Goal: Contribute content: Add original content to the website for others to see

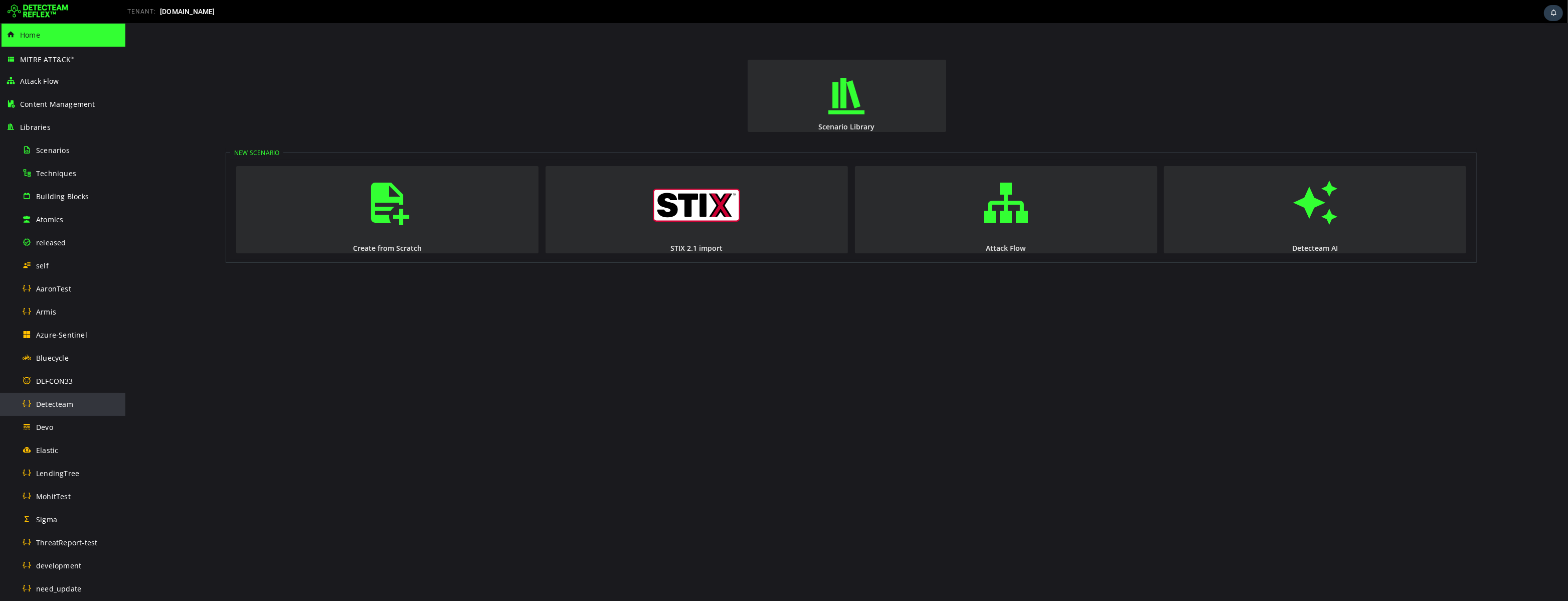
click at [80, 403] on div "Detecteam" at bounding box center [70, 404] width 97 height 23
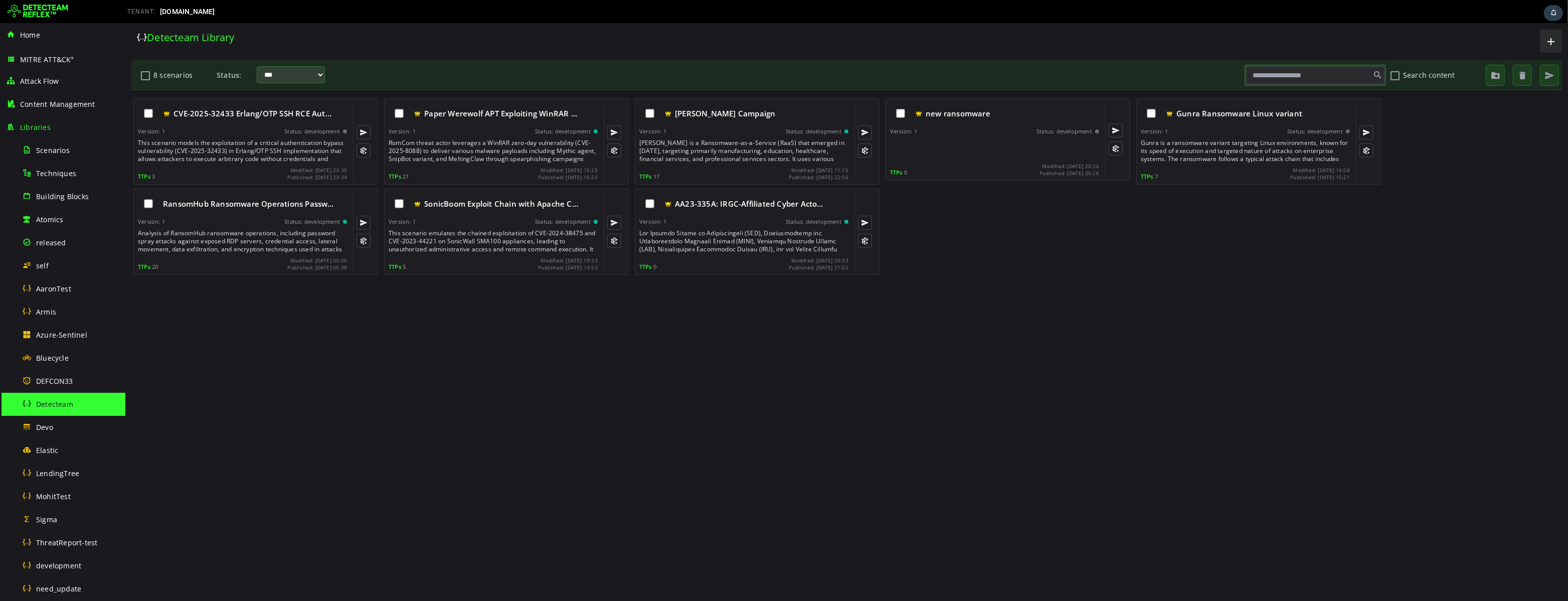
click at [441, 38] on div "Detecteam Library" at bounding box center [482, 38] width 692 height 13
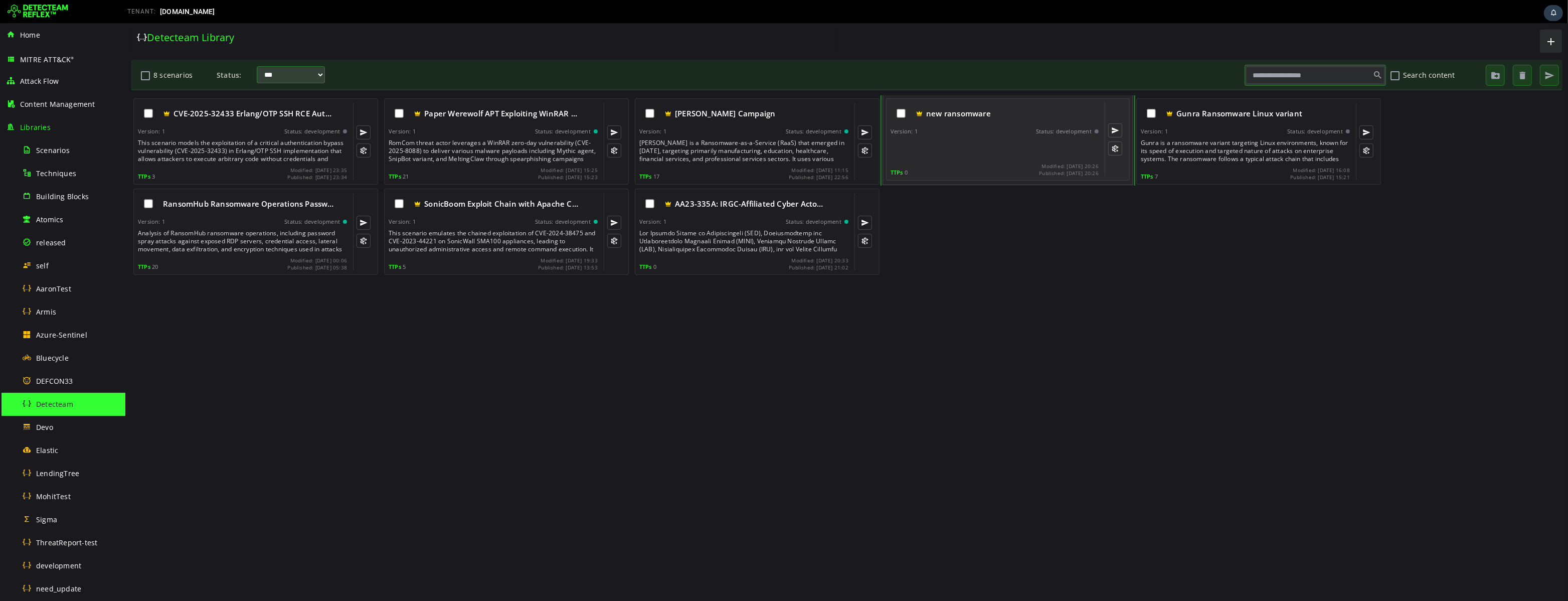
click at [974, 145] on div at bounding box center [995, 149] width 210 height 20
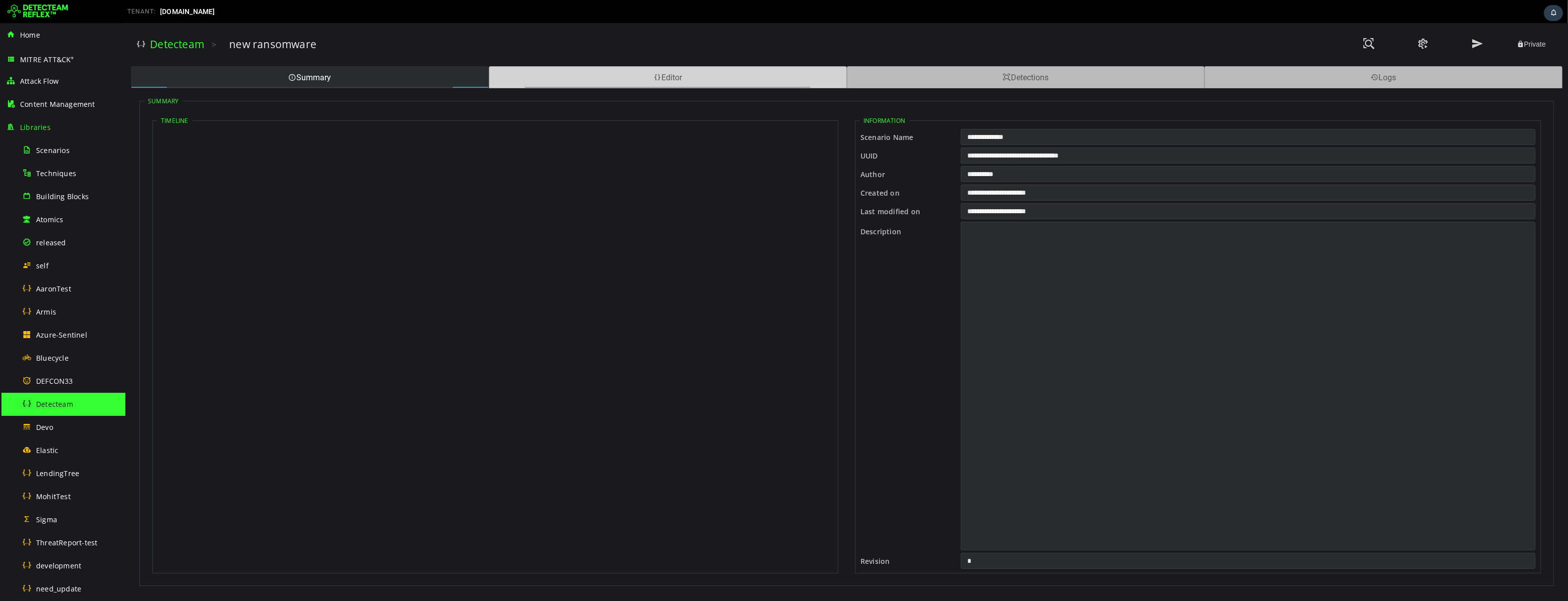
click at [720, 83] on div "Editor" at bounding box center [667, 77] width 358 height 22
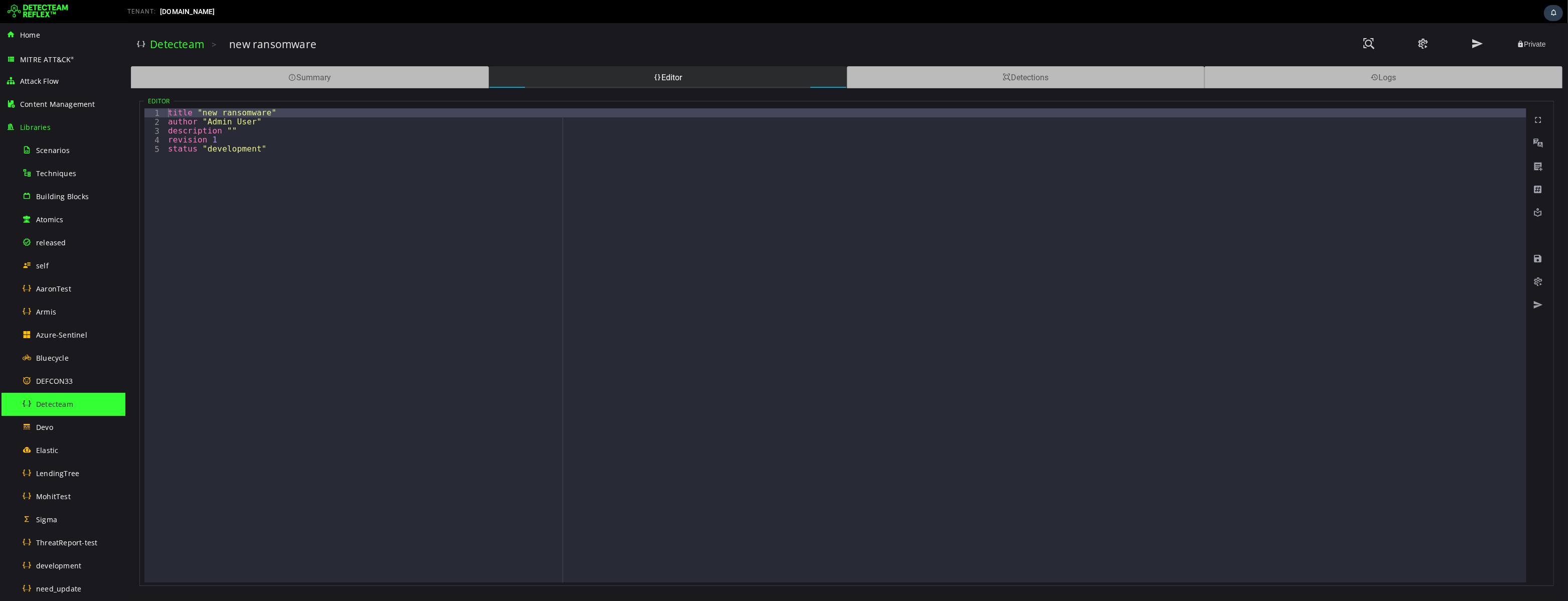
click at [65, 404] on span "Detecteam" at bounding box center [54, 404] width 37 height 9
click at [177, 49] on link "Detecteam" at bounding box center [176, 44] width 54 height 14
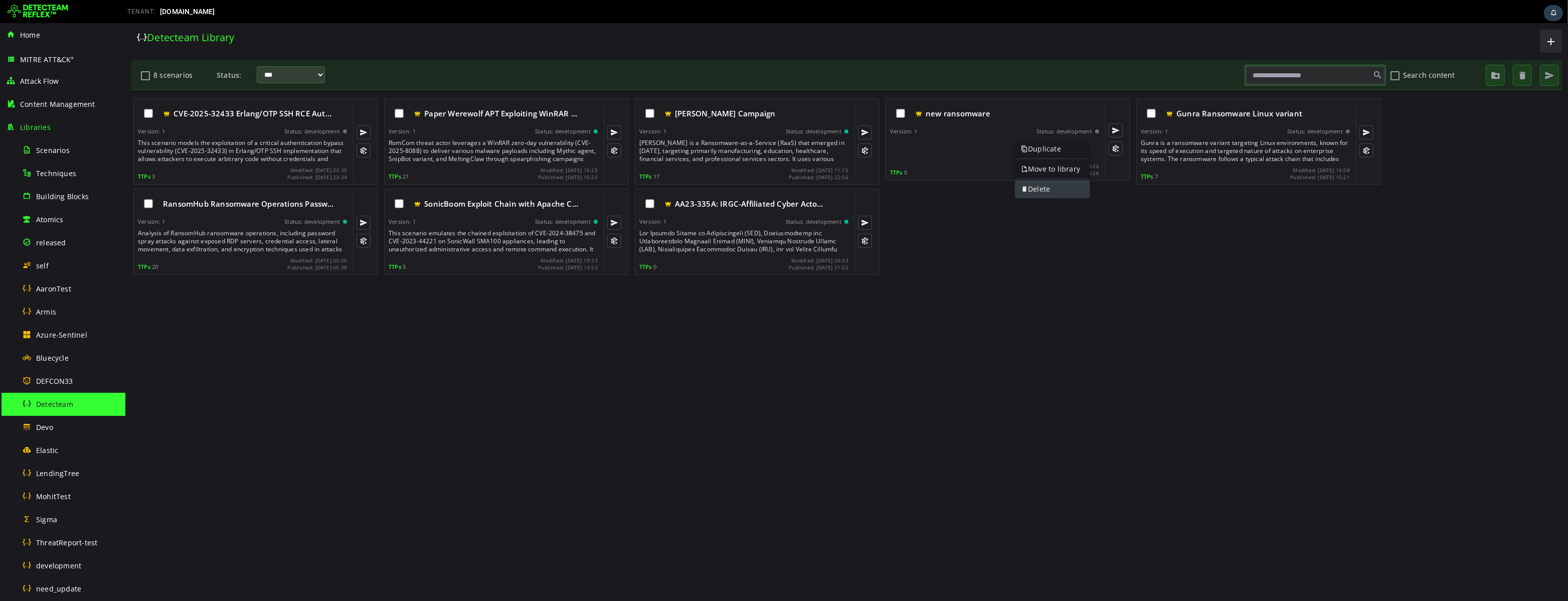
click at [1042, 190] on link "Delete" at bounding box center [1052, 189] width 75 height 18
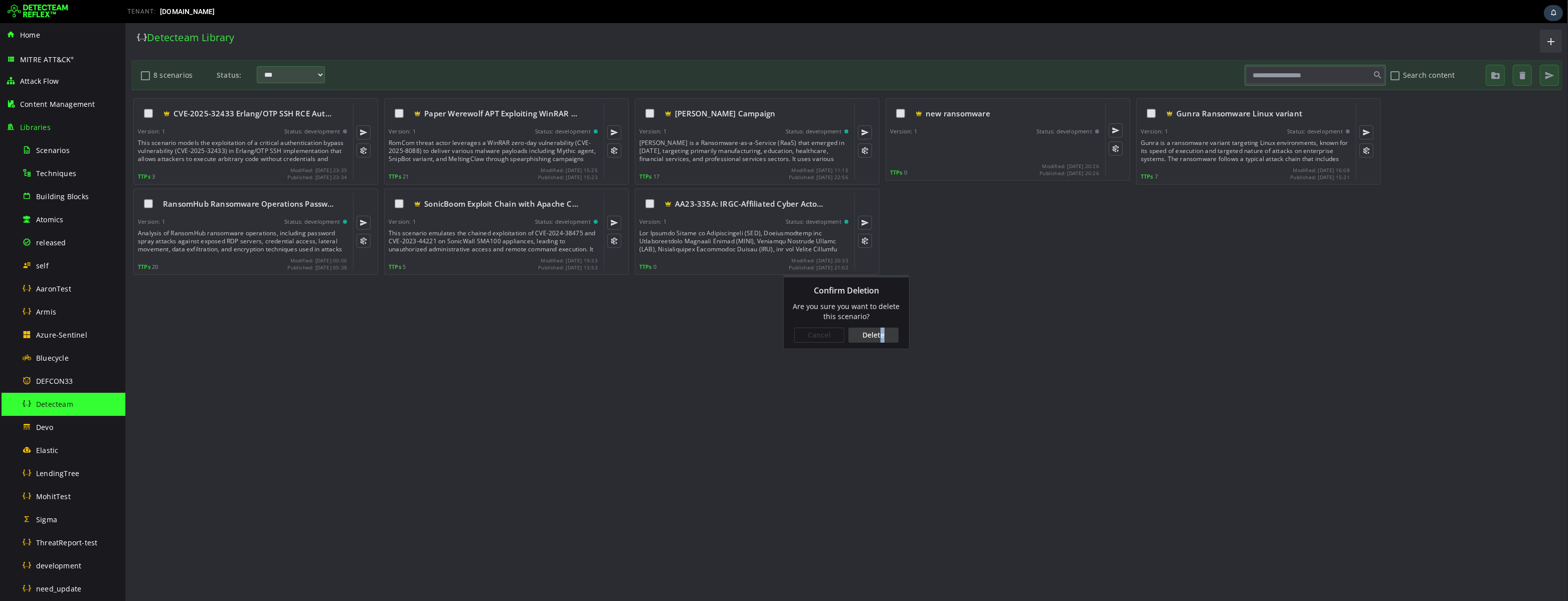
click at [881, 336] on div "Delete" at bounding box center [872, 335] width 50 height 15
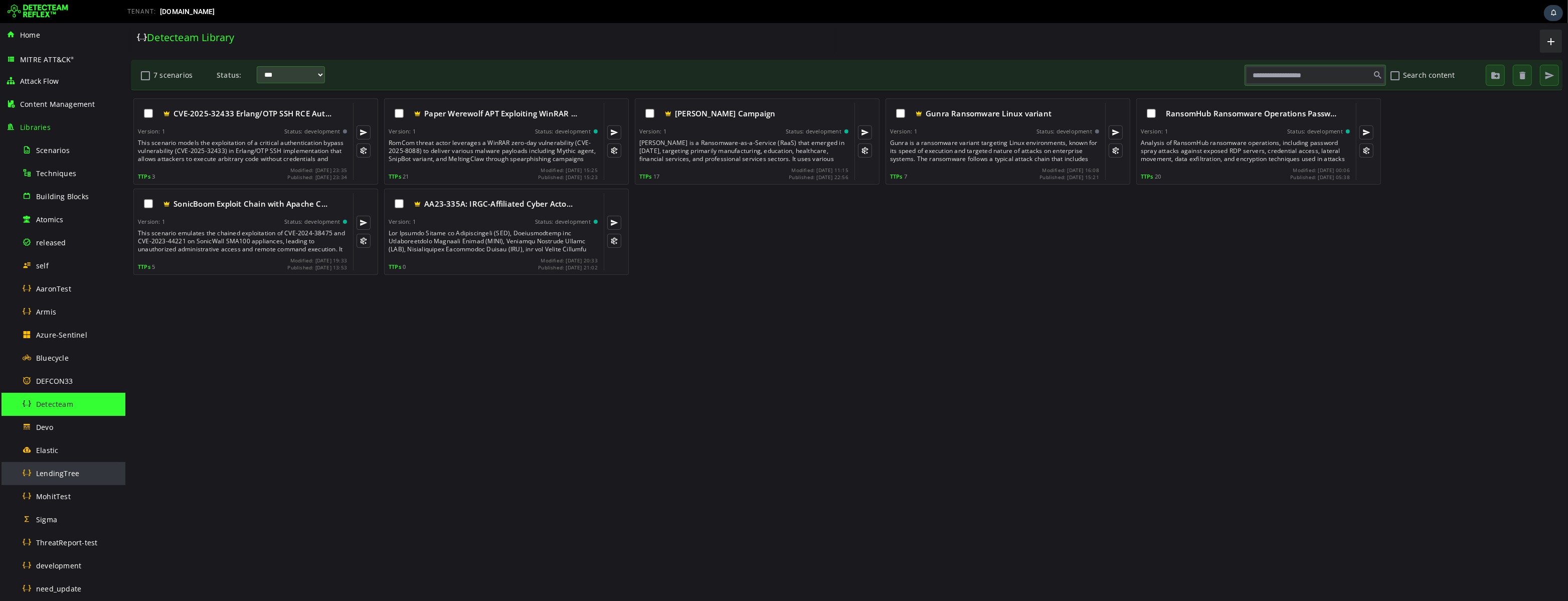
click at [59, 476] on span "LendingTree" at bounding box center [58, 473] width 43 height 9
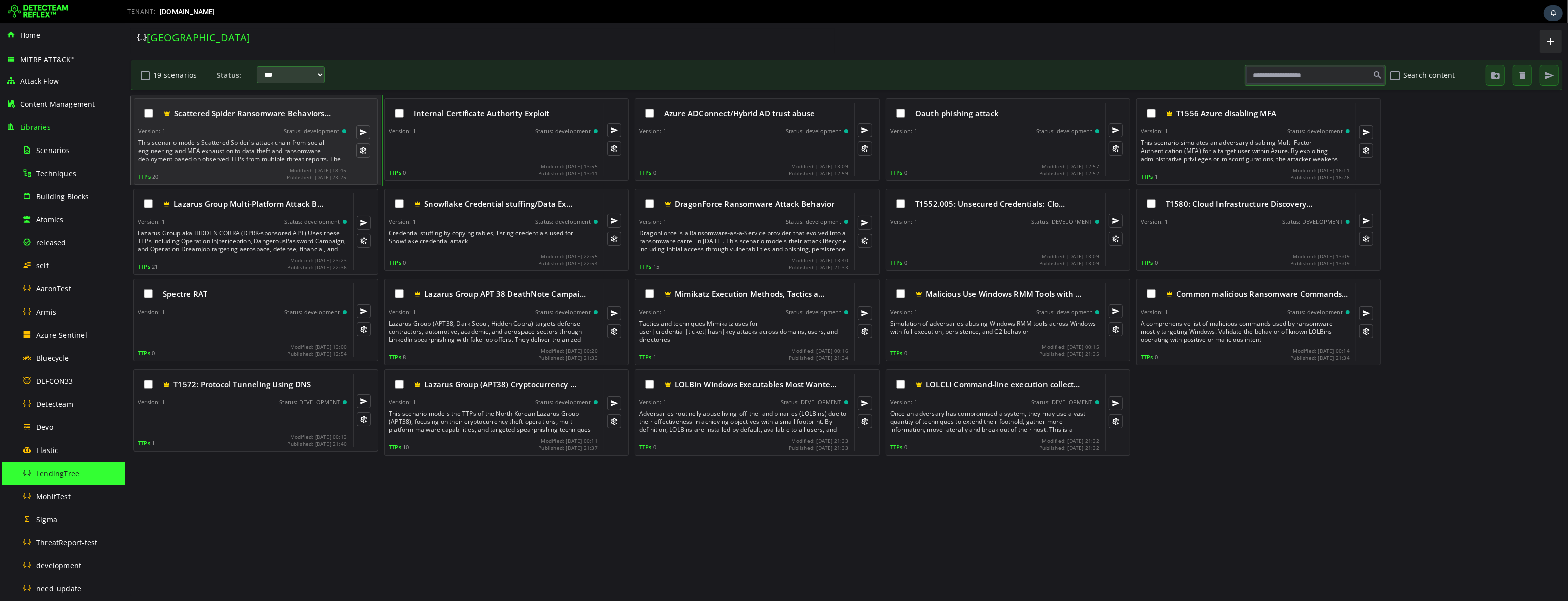
click at [223, 155] on div "This scenario models Scattered Spider's attack chain from social engineering an…" at bounding box center [243, 151] width 210 height 24
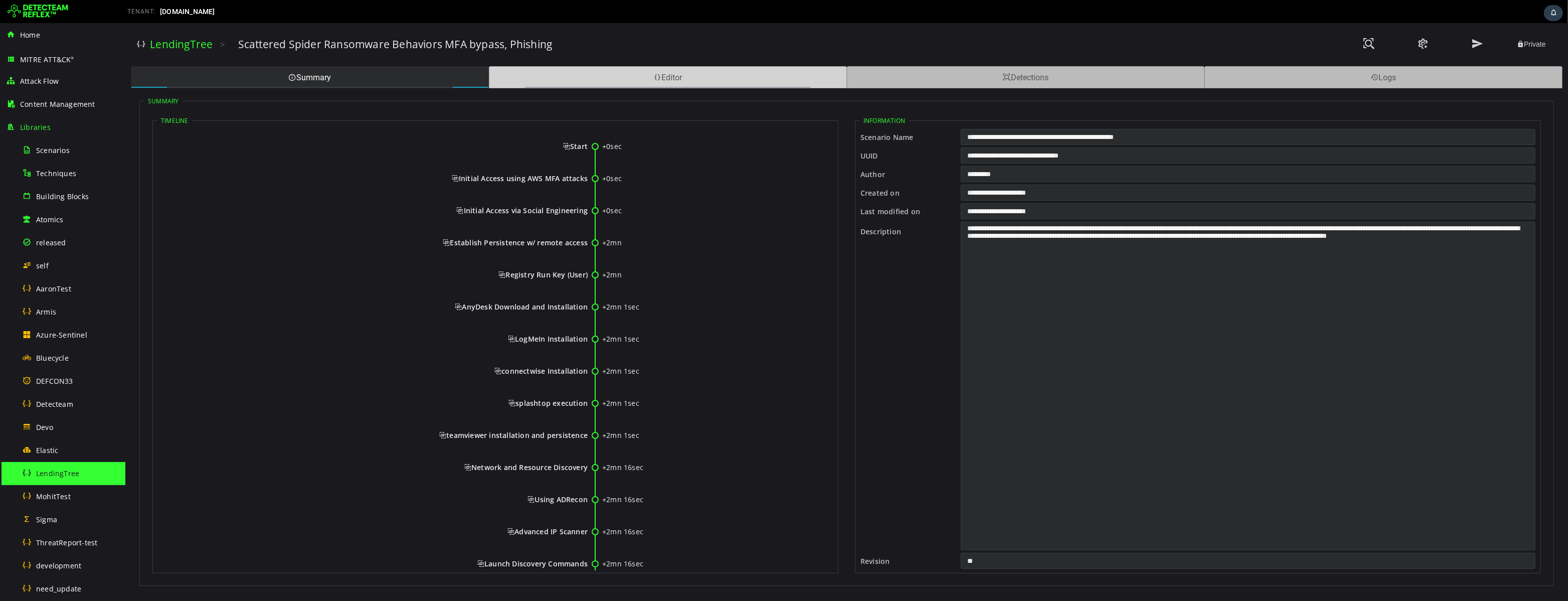
click at [680, 80] on div "Editor" at bounding box center [667, 77] width 358 height 22
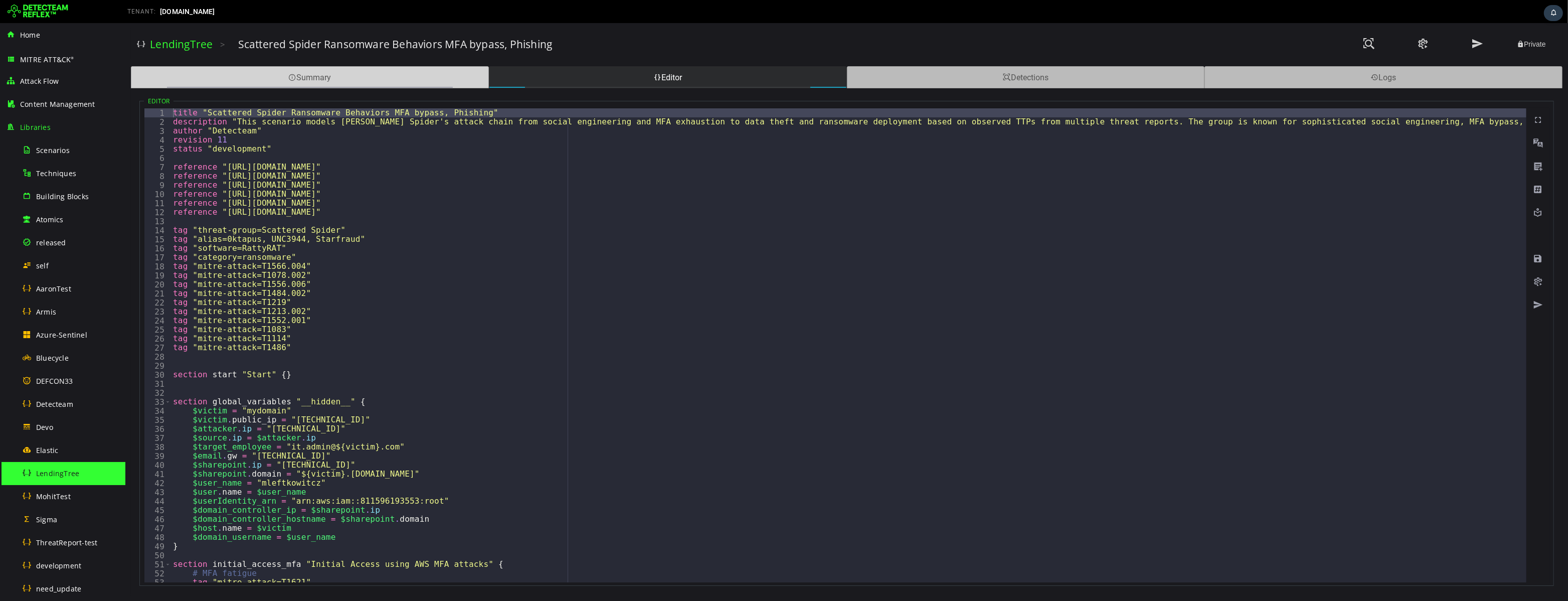
click at [418, 80] on div "Summary" at bounding box center [309, 77] width 358 height 22
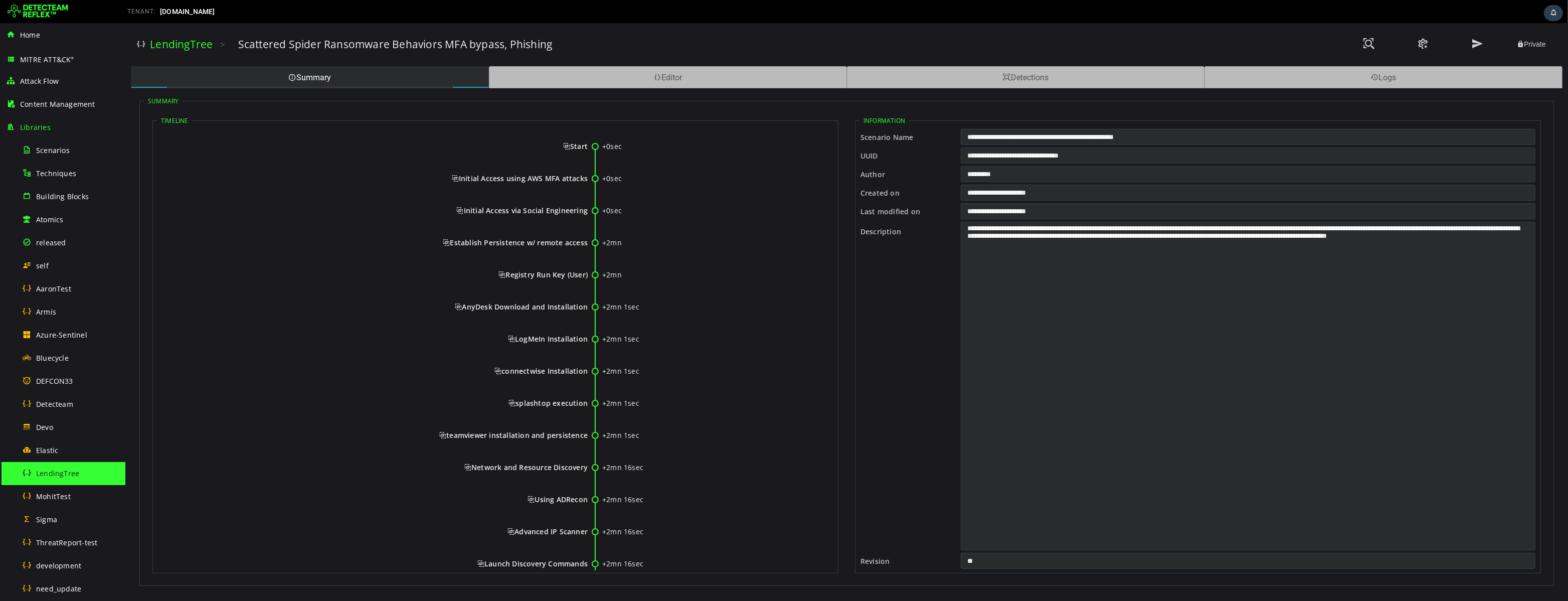
click at [1045, 157] on input "**********" at bounding box center [1247, 155] width 574 height 16
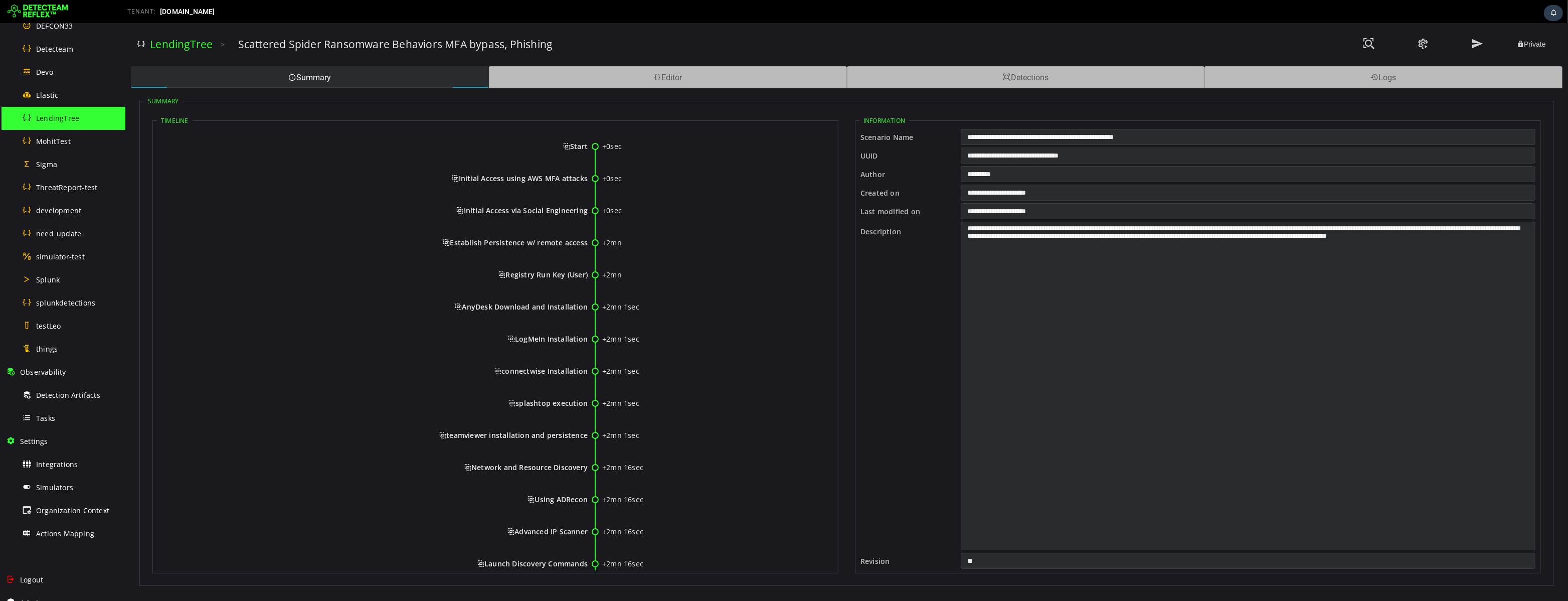
scroll to position [369, 0]
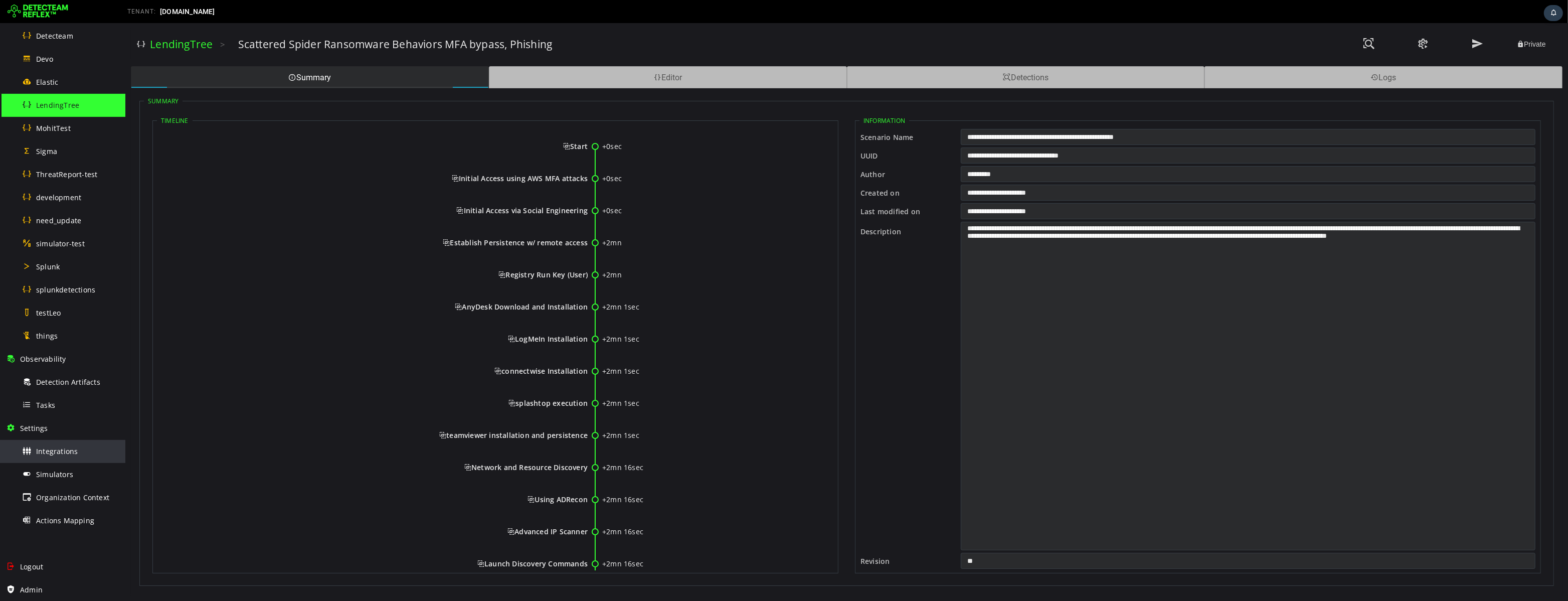
click at [66, 450] on span "Integrations" at bounding box center [57, 451] width 42 height 9
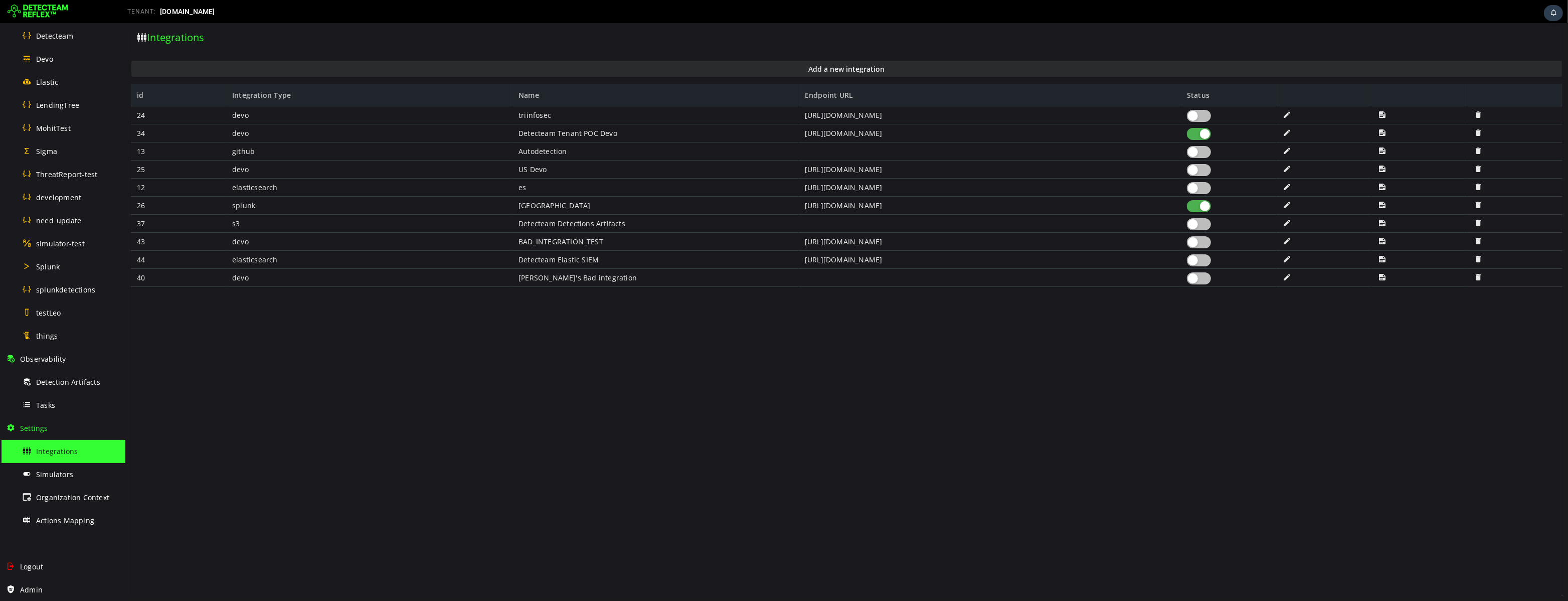
scroll to position [369, 0]
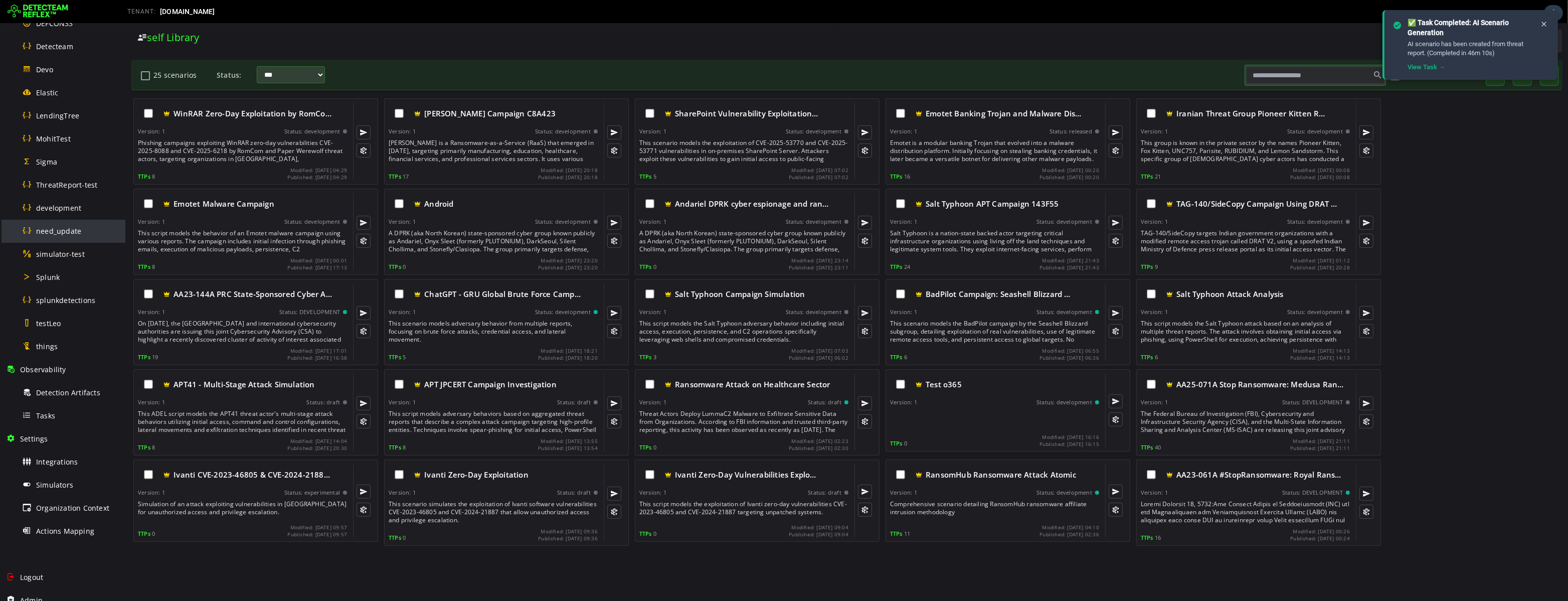
scroll to position [369, 0]
click at [53, 403] on span "Tasks" at bounding box center [46, 405] width 19 height 9
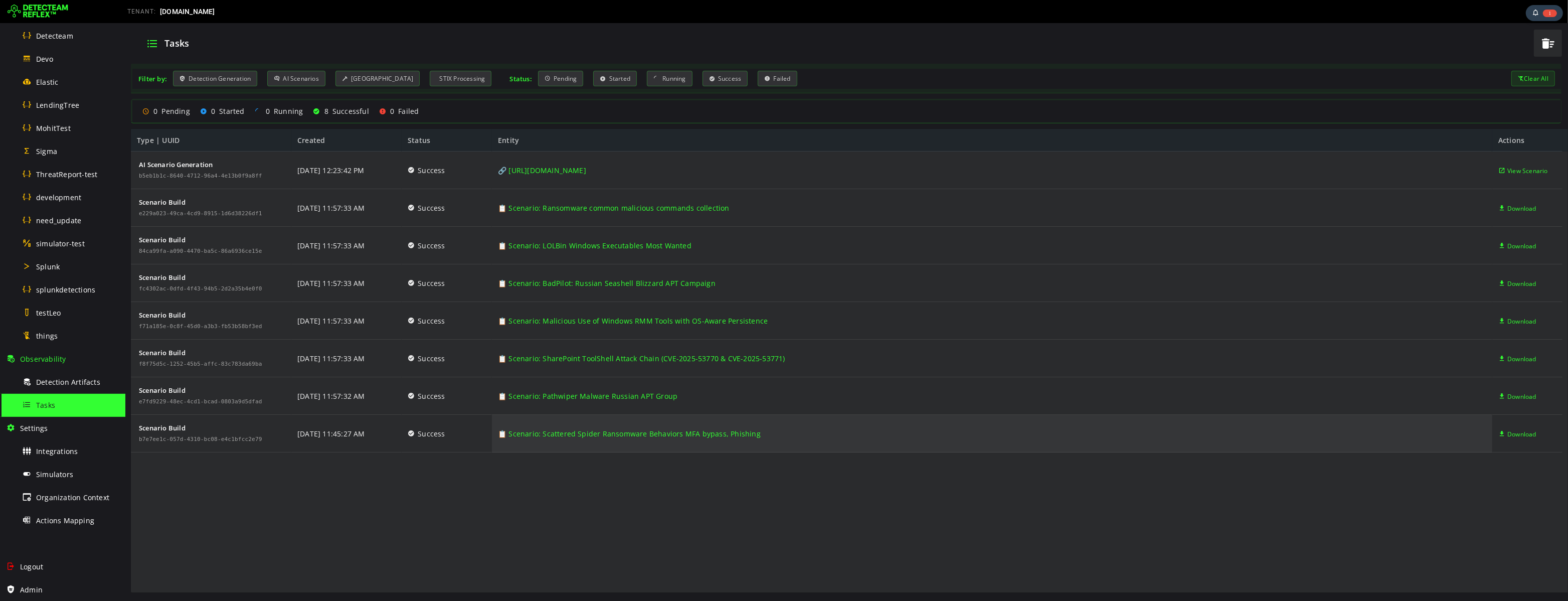
click at [575, 435] on link "📋 Scenario: Scattered Spider Ransomware Behaviors MFA bypass, Phishing" at bounding box center [629, 433] width 262 height 38
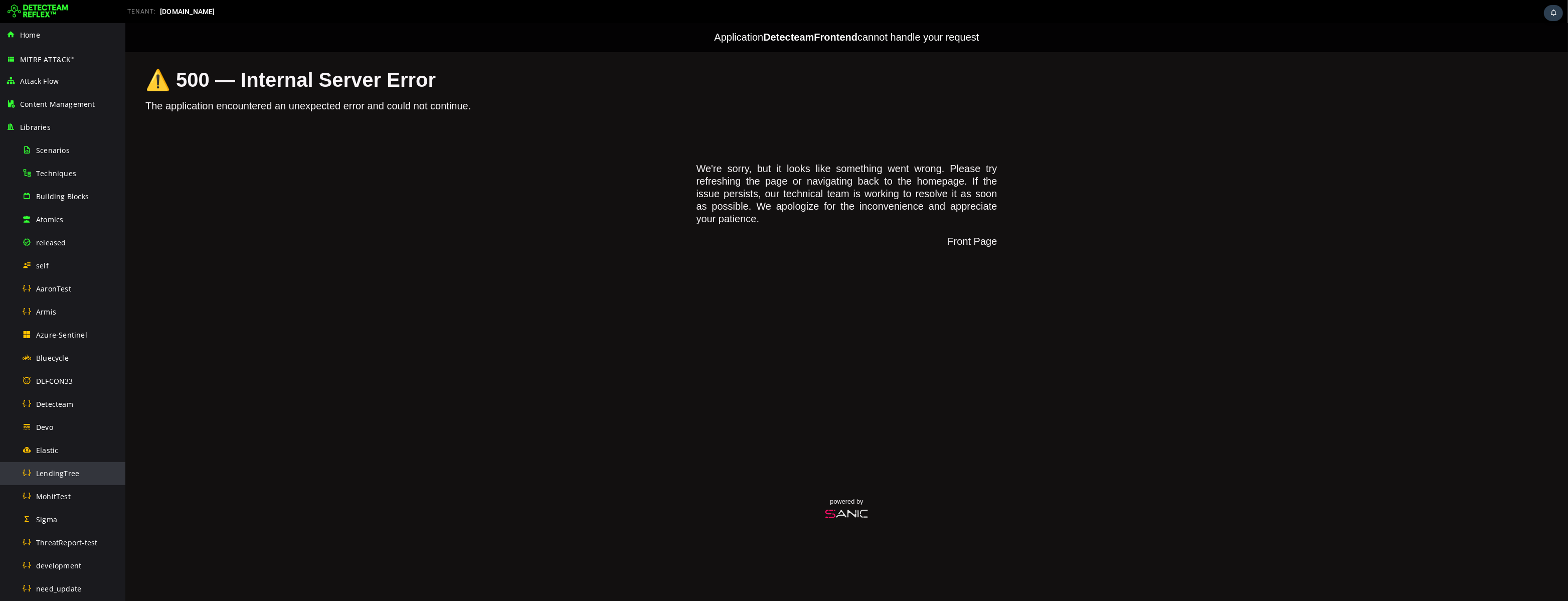
click at [56, 478] on div "LendingTree" at bounding box center [70, 474] width 97 height 23
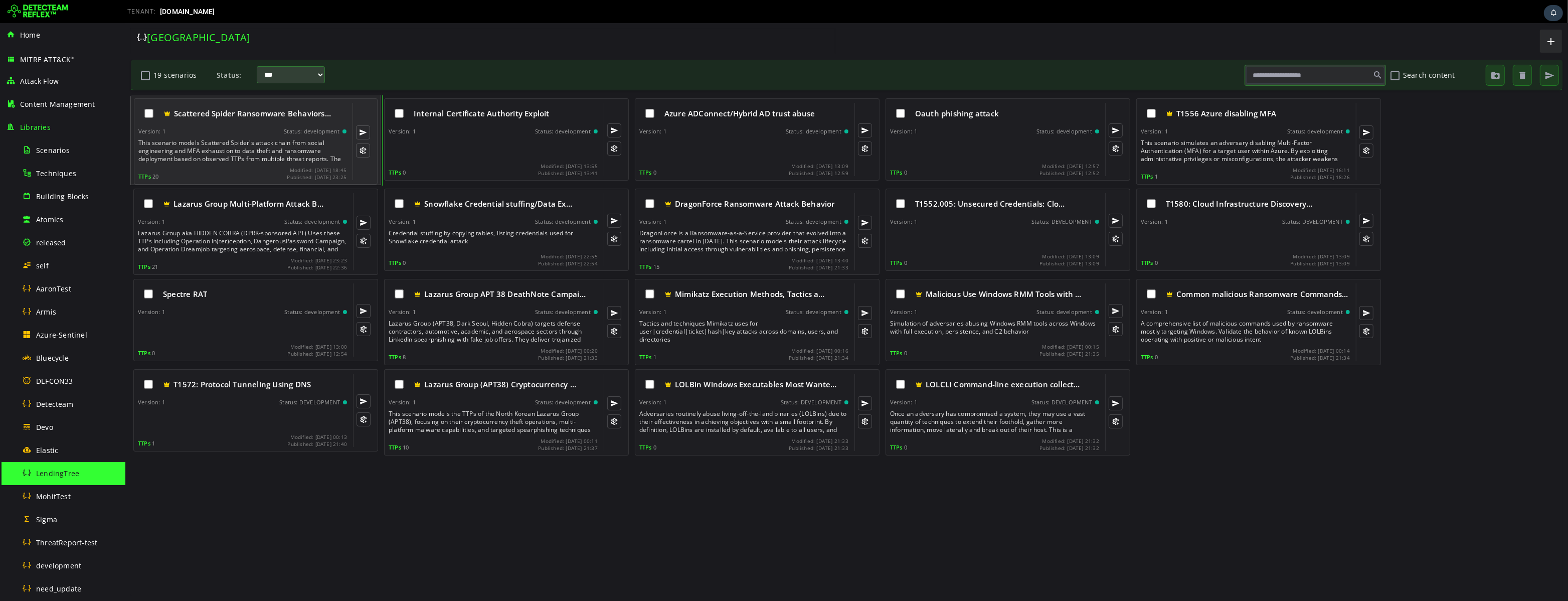
click at [250, 159] on div "This scenario models Scattered Spider's attack chain from social engineering an…" at bounding box center [243, 151] width 210 height 24
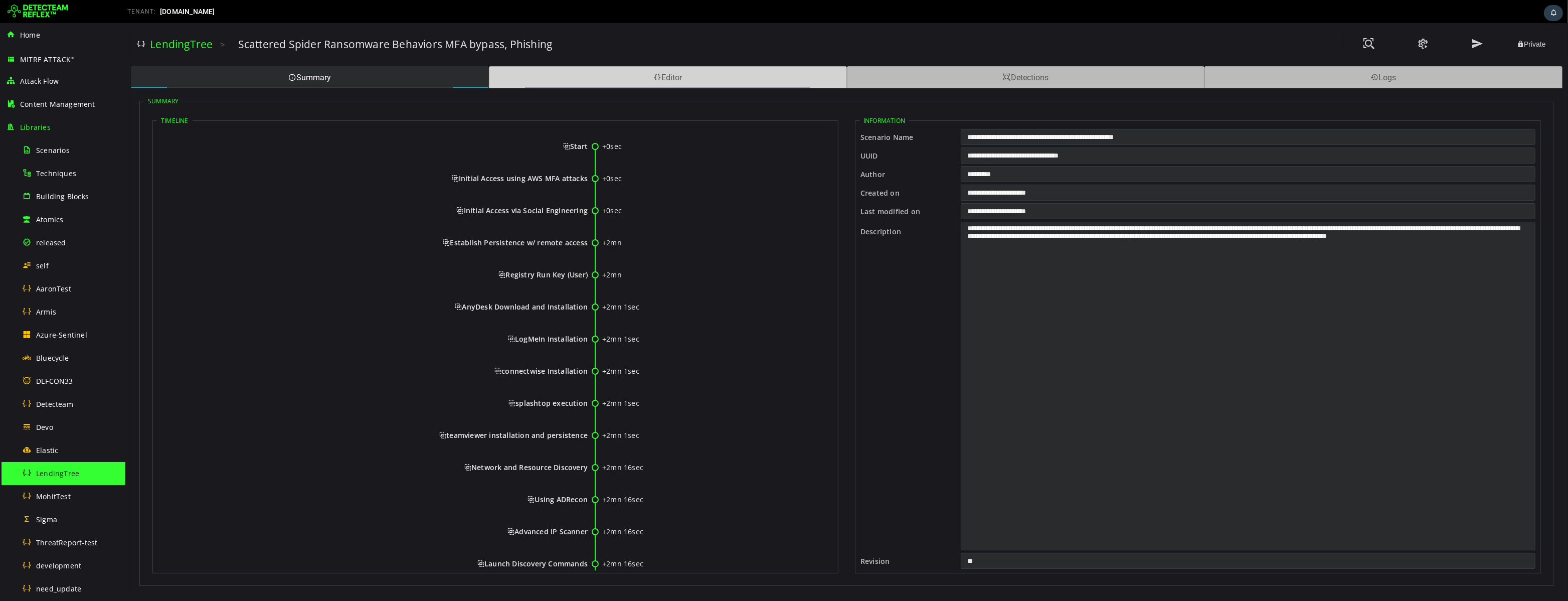
click at [544, 80] on div "Editor" at bounding box center [667, 77] width 358 height 22
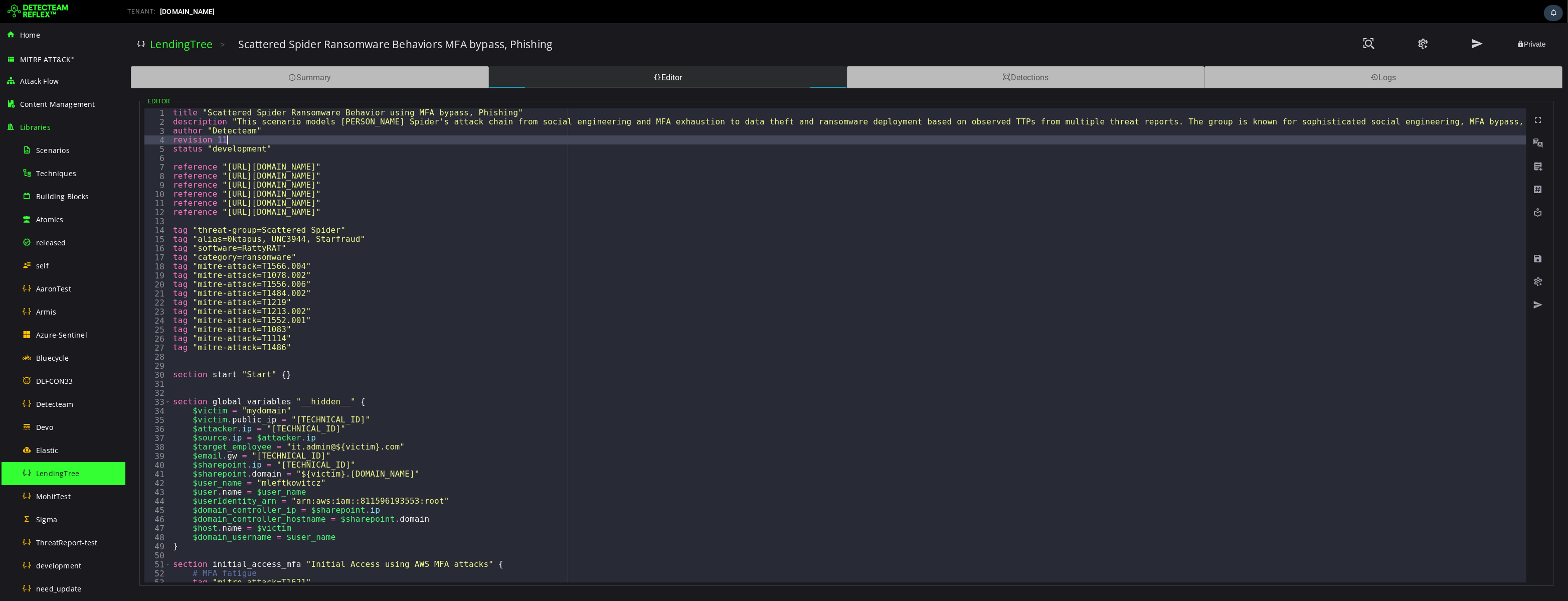
type textarea "**********"
click at [1536, 259] on span at bounding box center [1537, 259] width 10 height 10
click at [1004, 79] on span at bounding box center [1006, 78] width 8 height 9
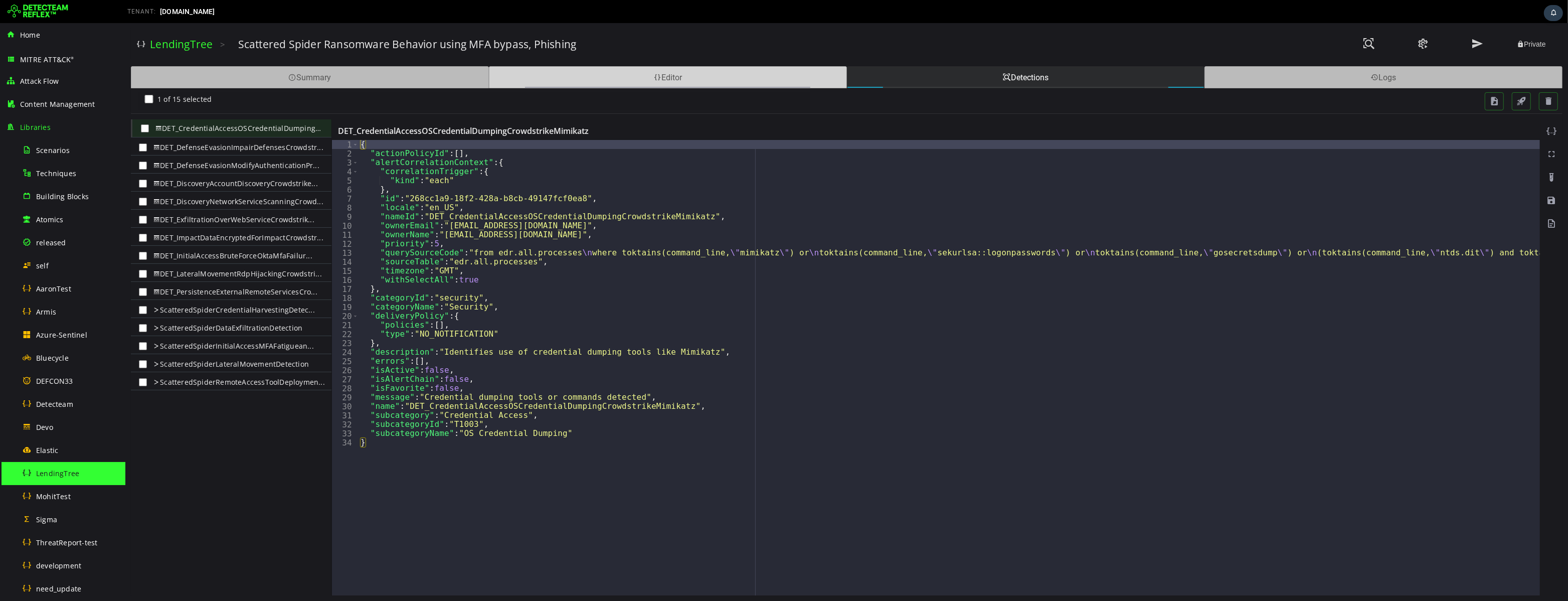
click at [601, 79] on div "Editor" at bounding box center [667, 77] width 358 height 22
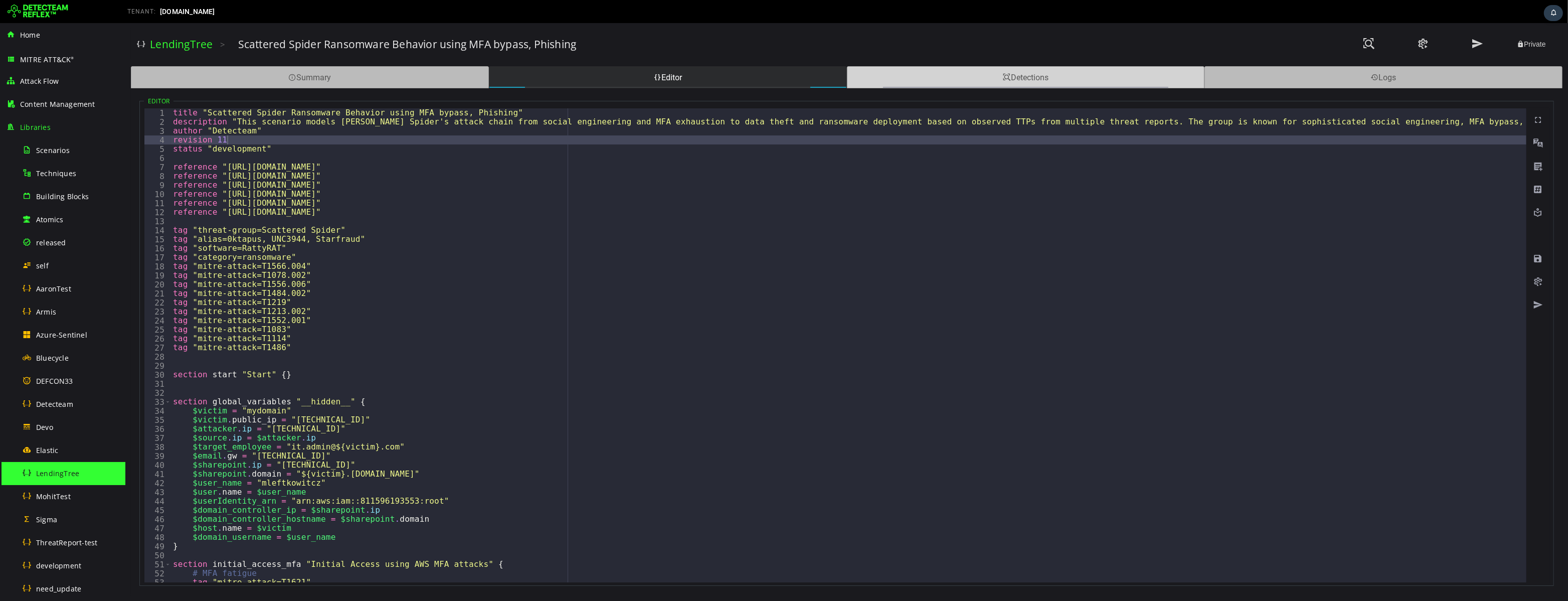
click at [965, 75] on div "Detections" at bounding box center [1025, 77] width 358 height 22
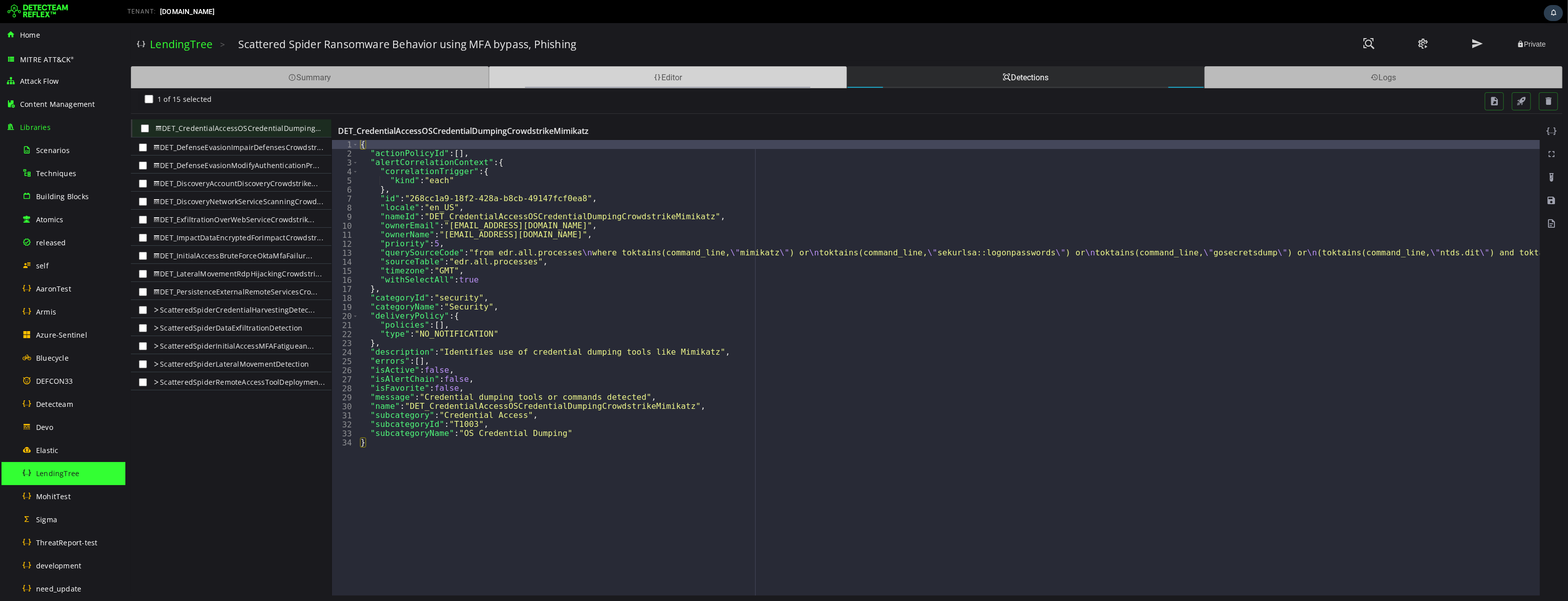
click at [600, 79] on div "Editor" at bounding box center [667, 77] width 358 height 22
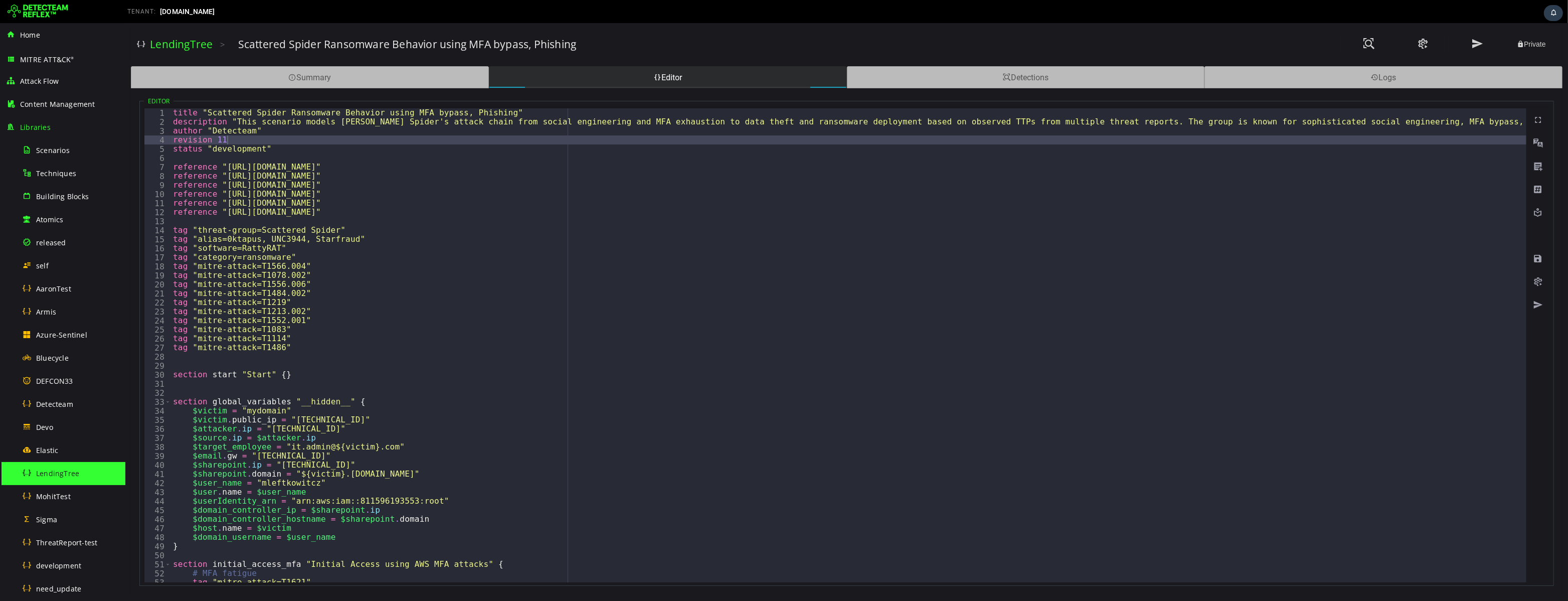
type textarea "**********"
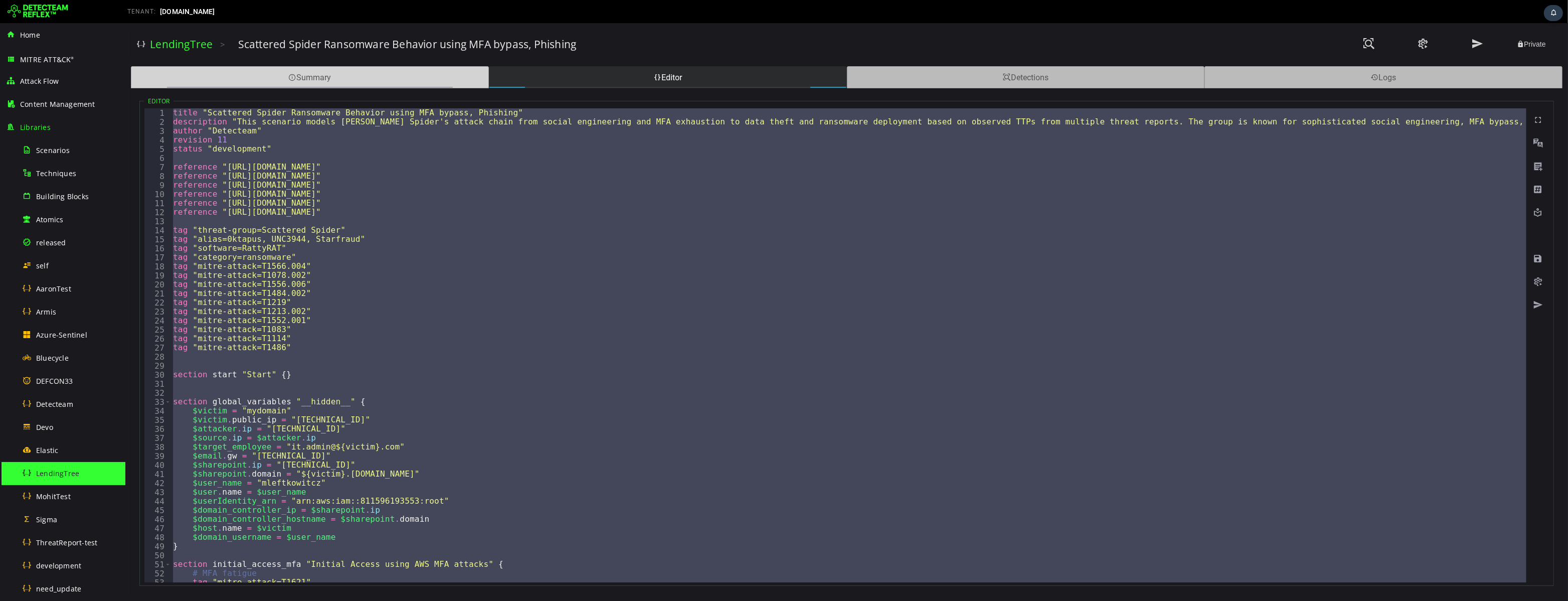
click at [396, 82] on div "Summary" at bounding box center [309, 77] width 358 height 22
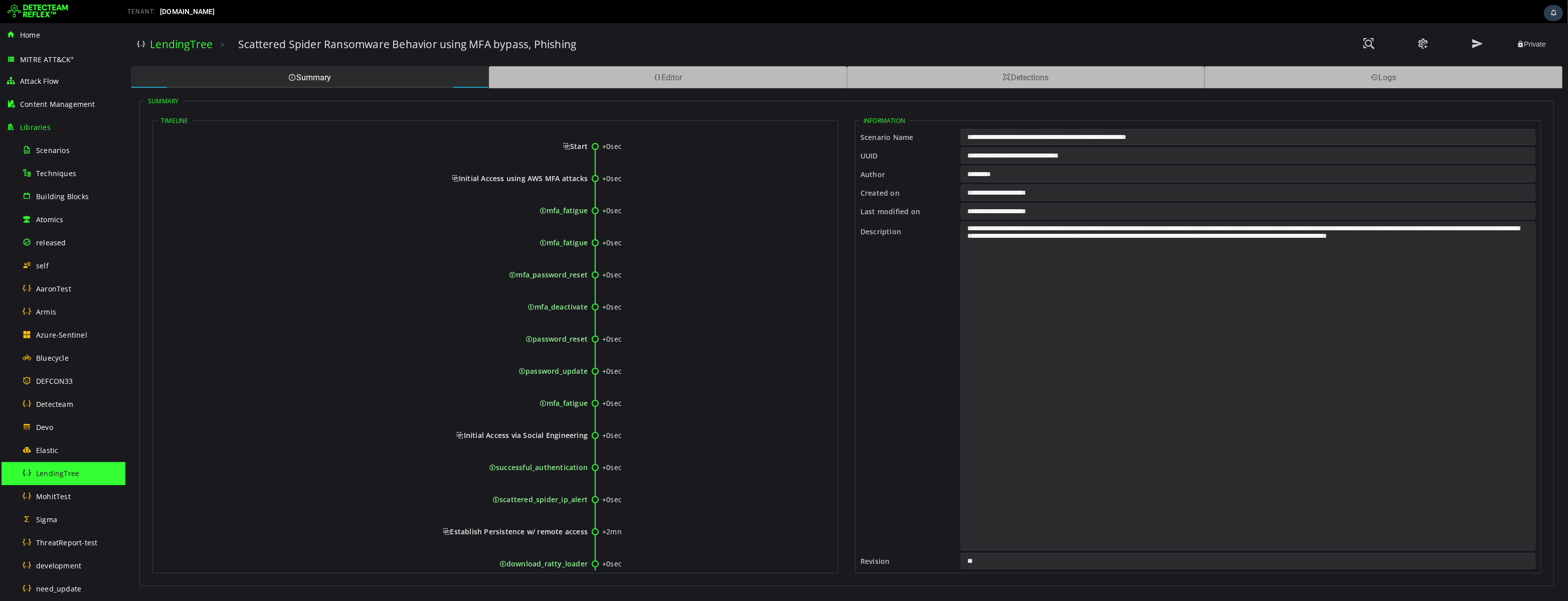
click at [1069, 156] on input "**********" at bounding box center [1247, 155] width 574 height 16
click at [1478, 44] on span at bounding box center [1476, 44] width 12 height 13
click at [1075, 157] on input "**********" at bounding box center [1247, 155] width 574 height 16
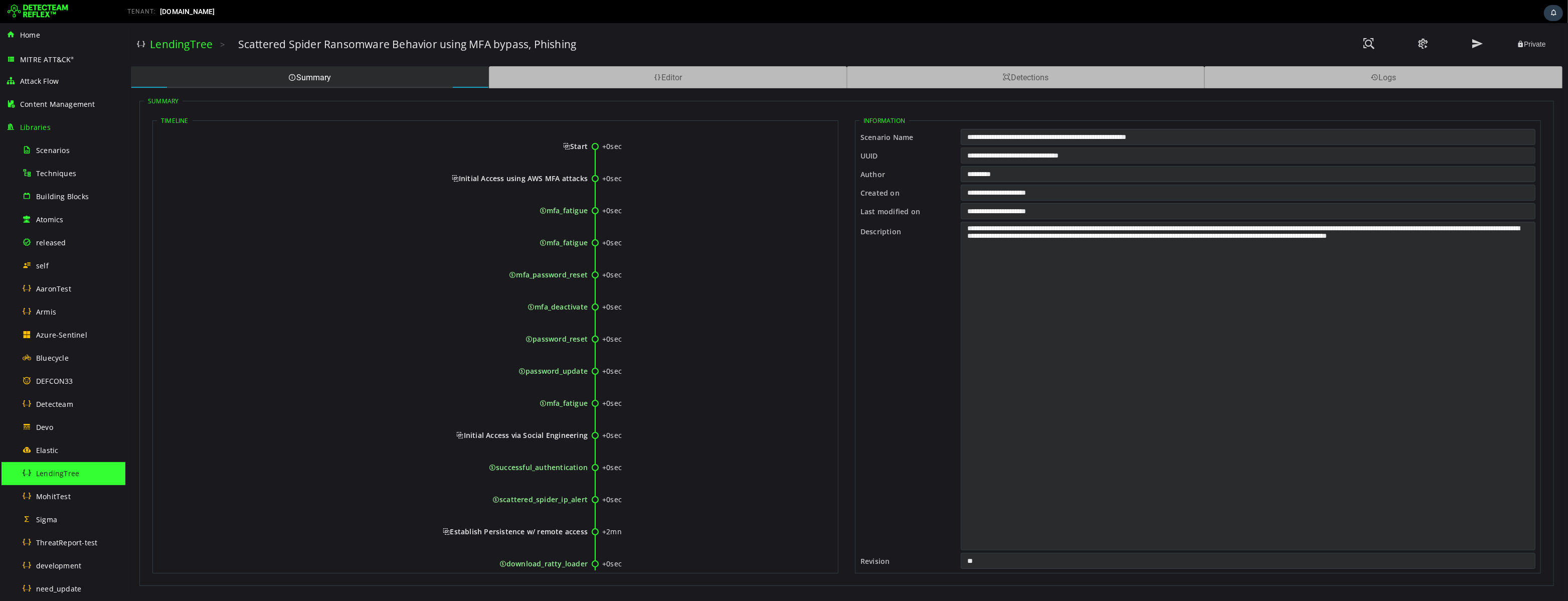
click at [1075, 157] on input "**********" at bounding box center [1247, 155] width 574 height 16
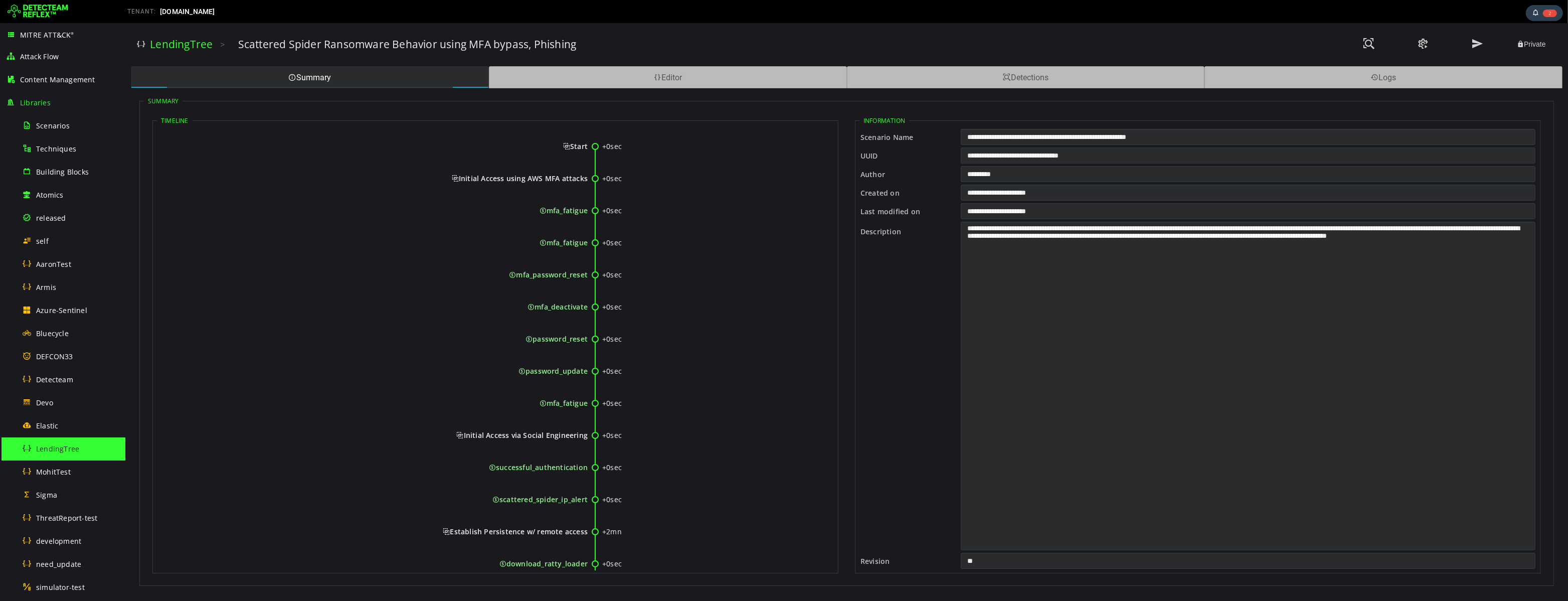
scroll to position [0, 0]
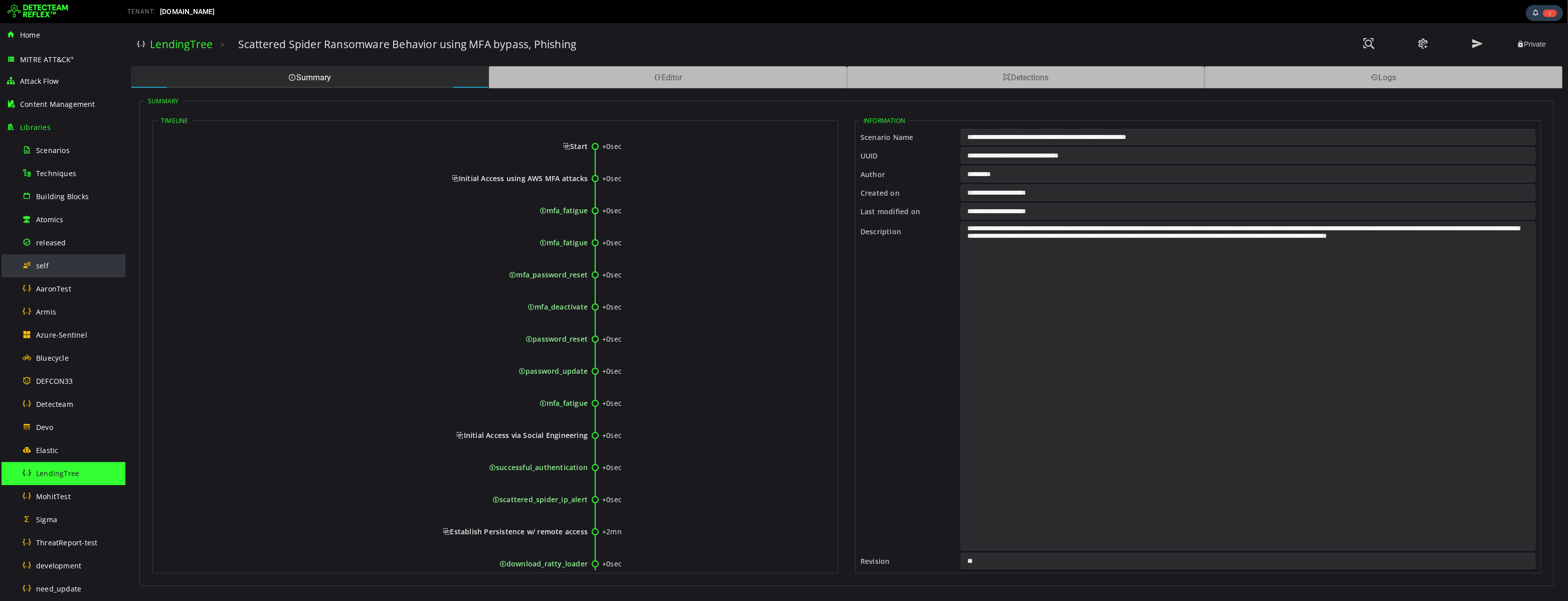
click at [45, 268] on span "self" at bounding box center [42, 265] width 13 height 9
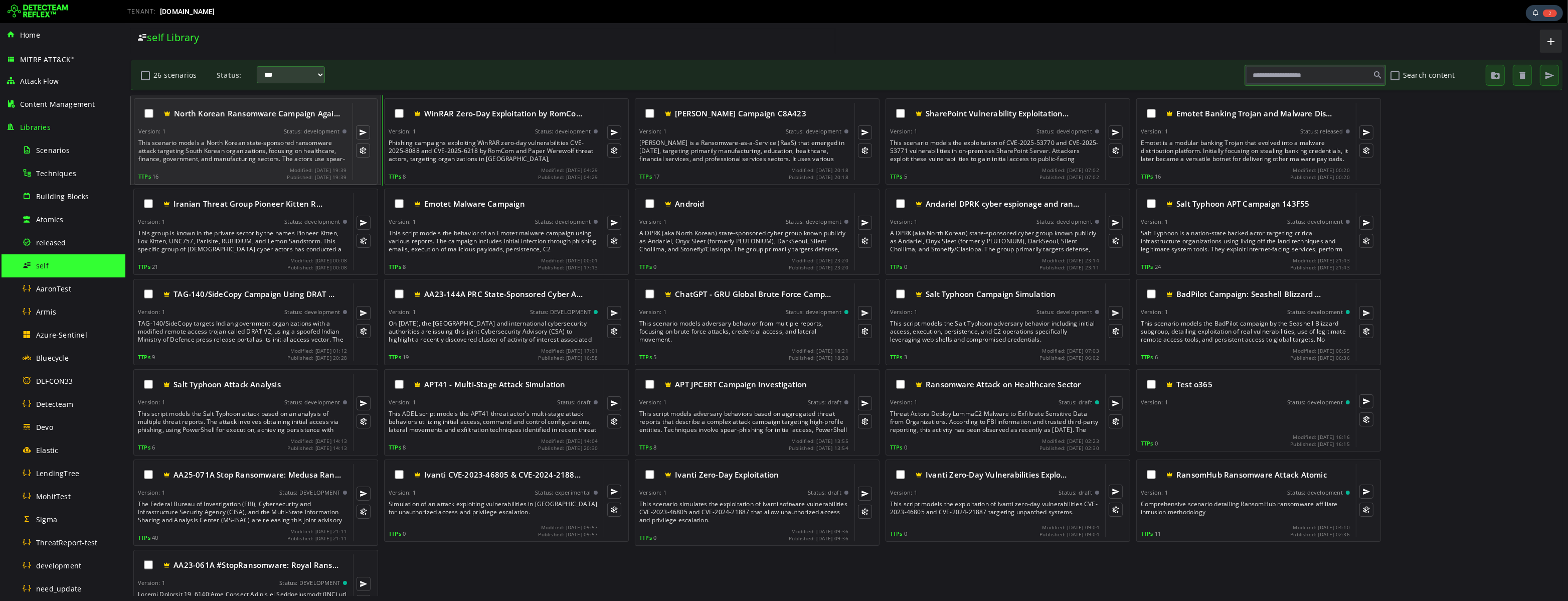
click at [220, 152] on div "This scenario models a North Korean state-sponsored ransomware attack targeting…" at bounding box center [243, 151] width 210 height 24
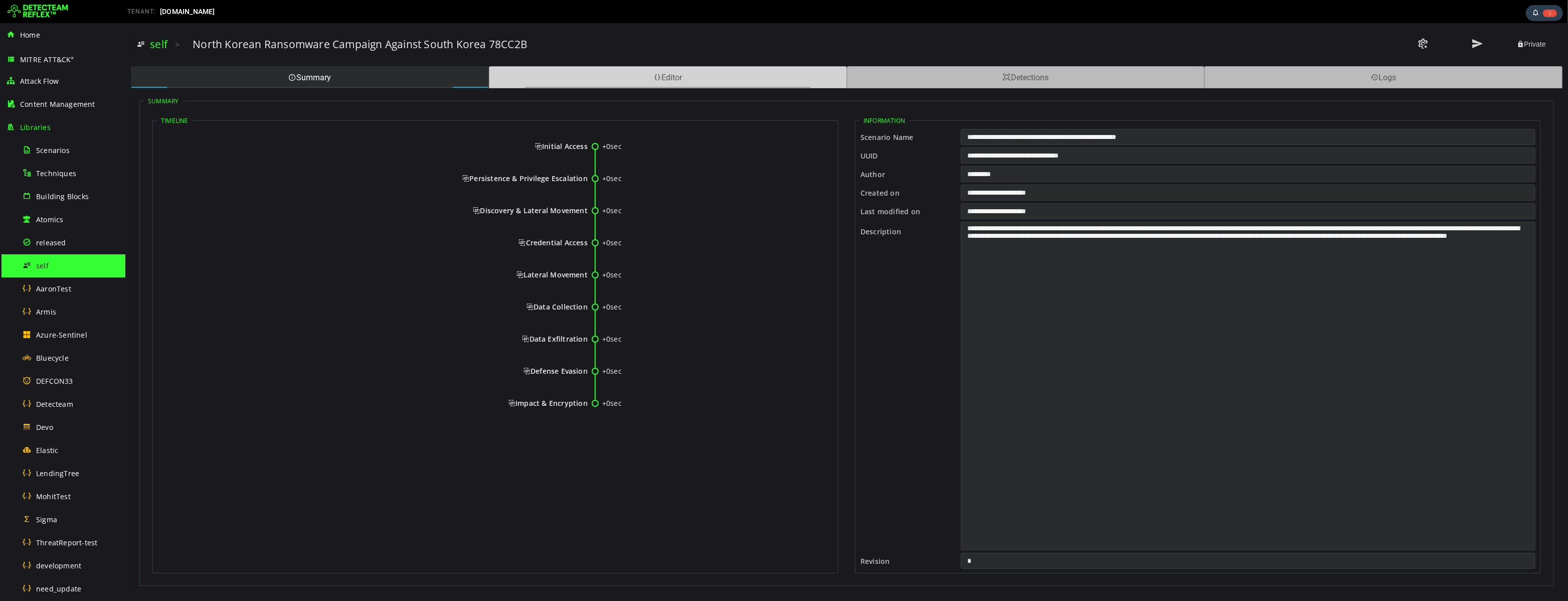
click at [603, 78] on div "Editor" at bounding box center [667, 77] width 358 height 22
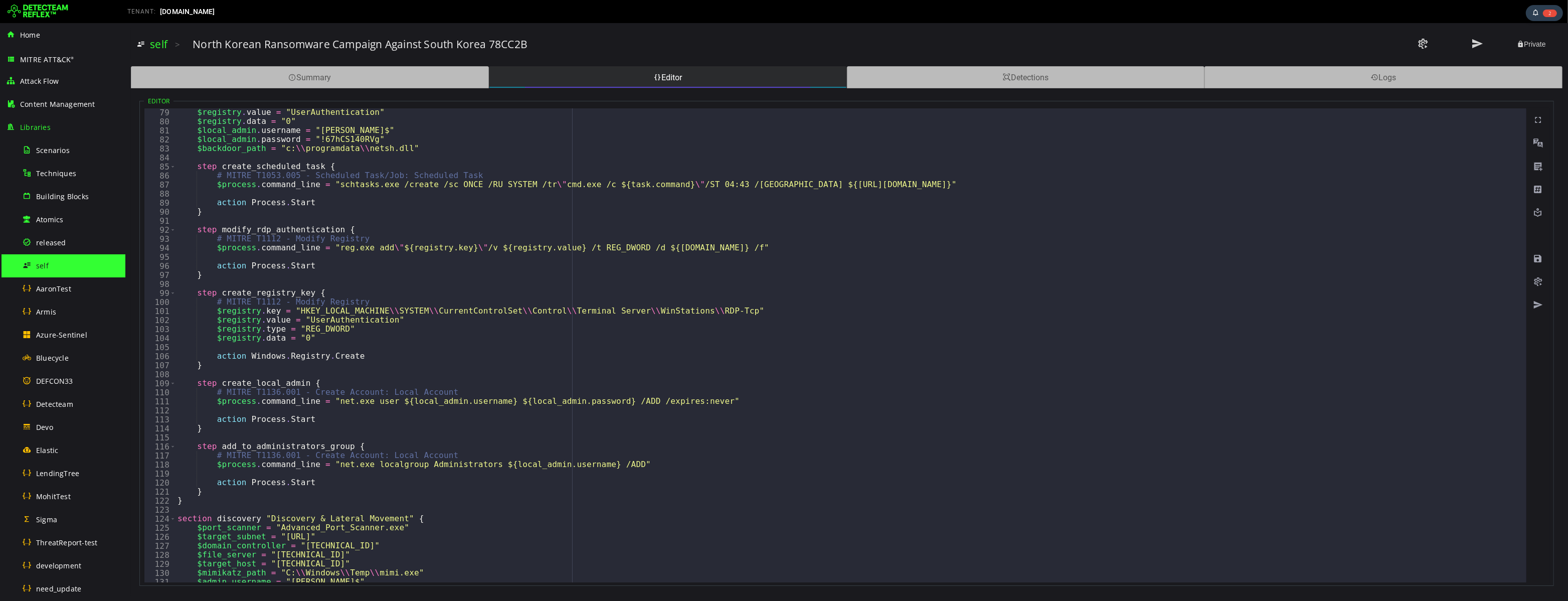
scroll to position [705, 0]
click at [161, 48] on link "self" at bounding box center [158, 44] width 17 height 14
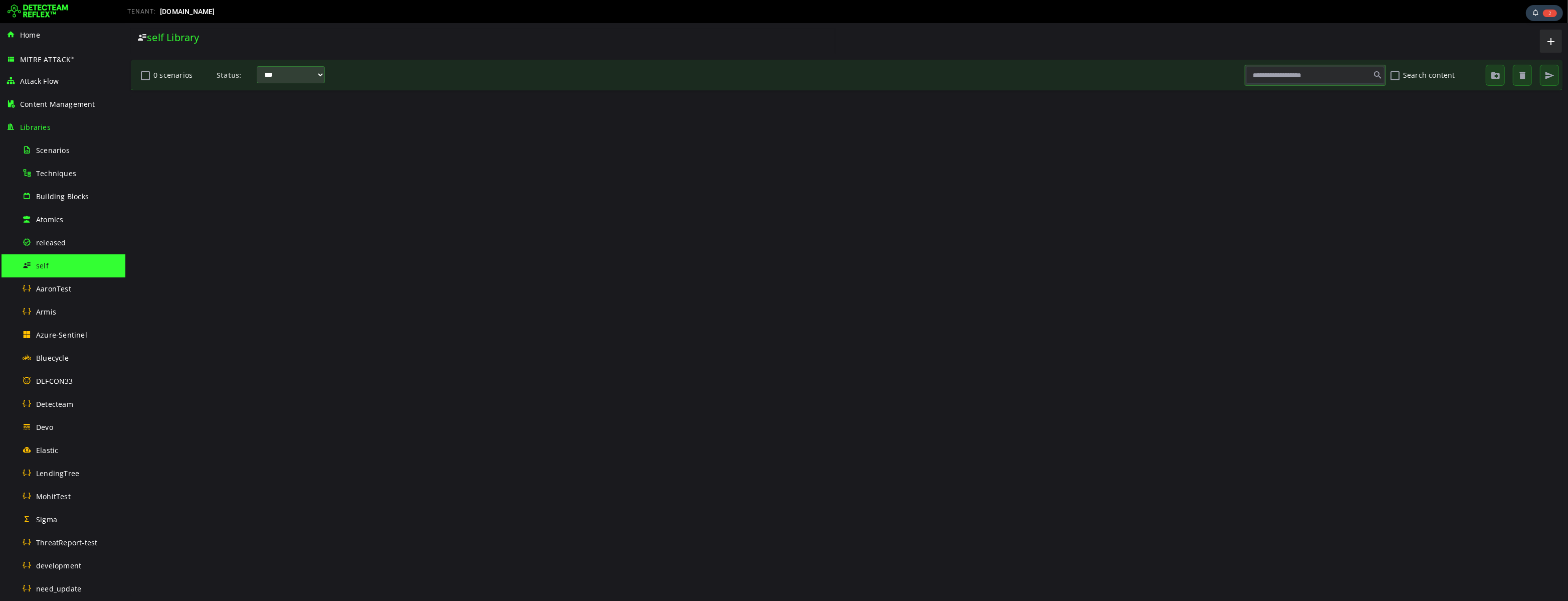
scroll to position [0, 0]
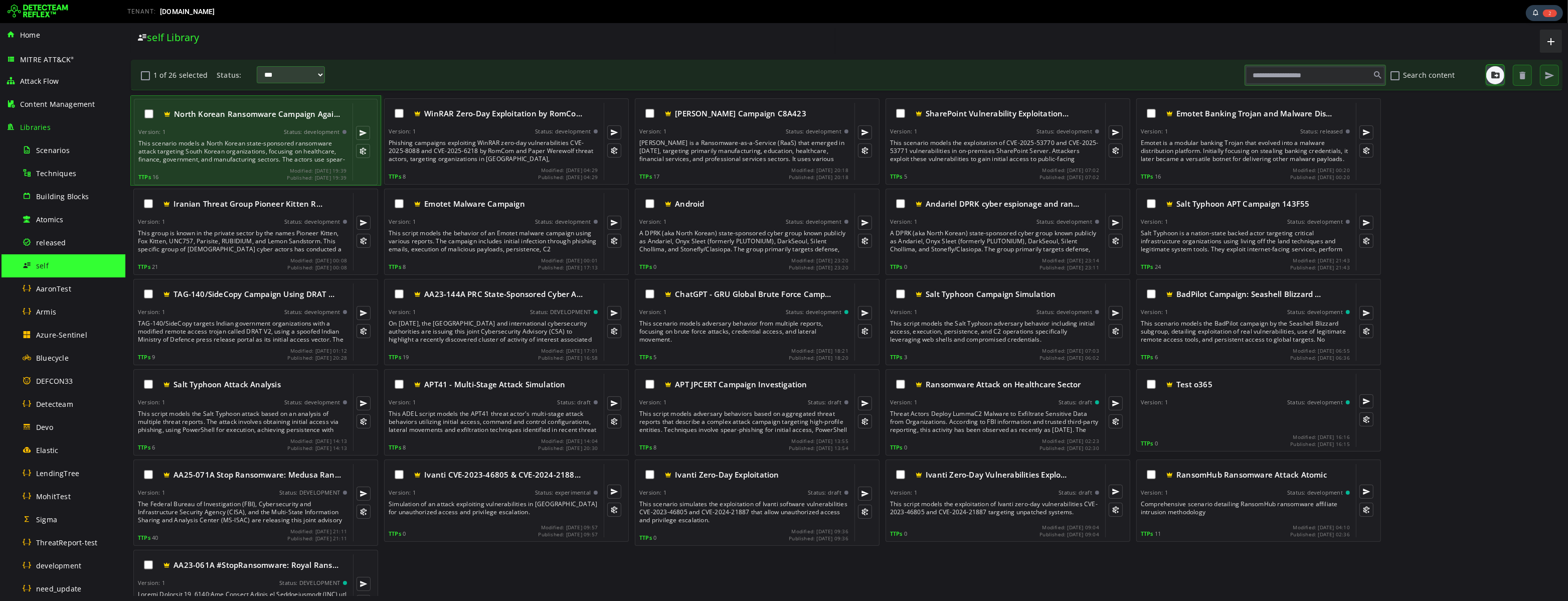
click at [1494, 75] on span "button" at bounding box center [1494, 75] width 10 height 10
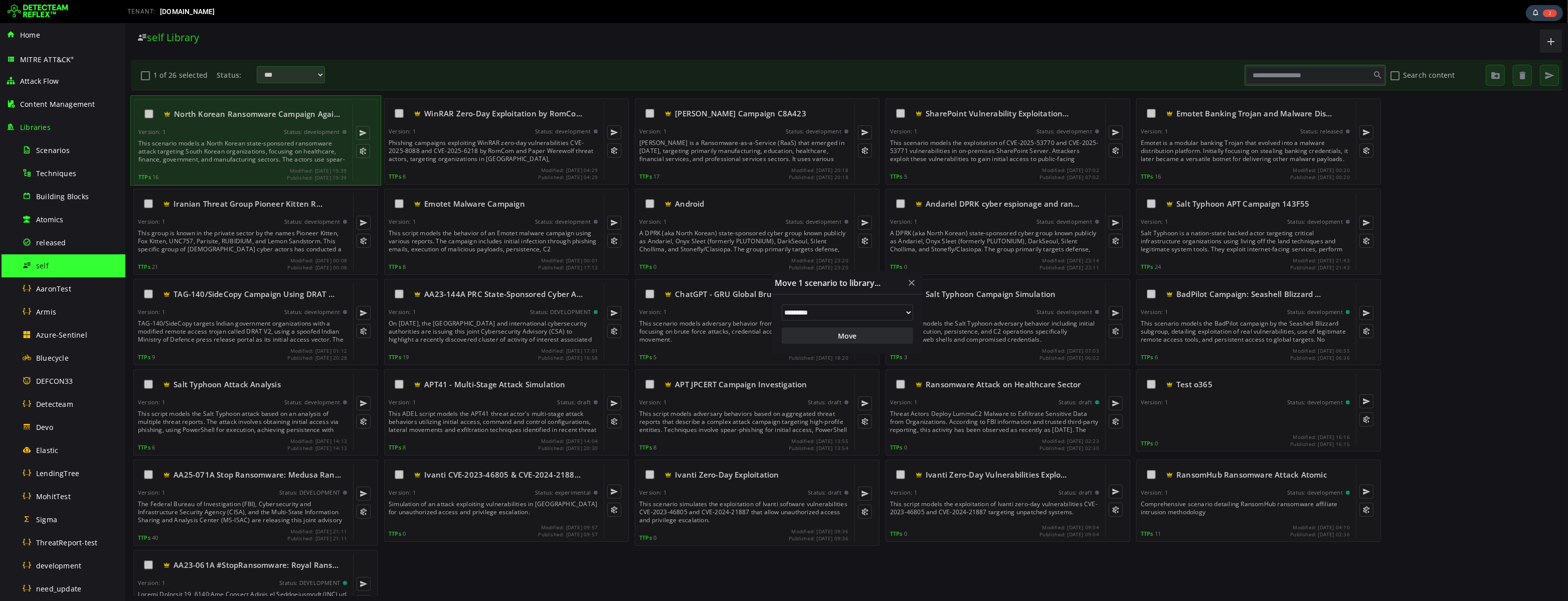
click at [842, 315] on select "**********" at bounding box center [847, 313] width 131 height 16
select select "*"
click at [781, 305] on select "**********" at bounding box center [847, 313] width 131 height 16
click at [856, 336] on button "Move" at bounding box center [847, 336] width 131 height 16
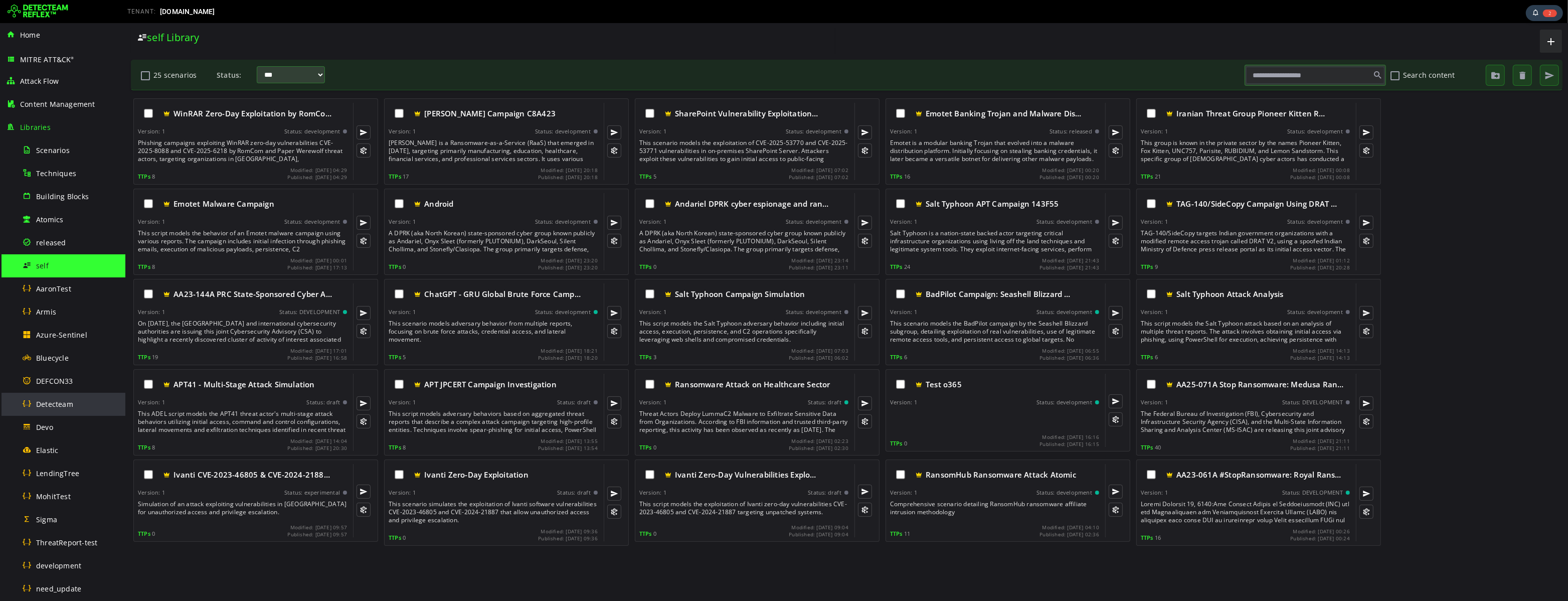
click at [57, 405] on span "Detecteam" at bounding box center [54, 404] width 37 height 9
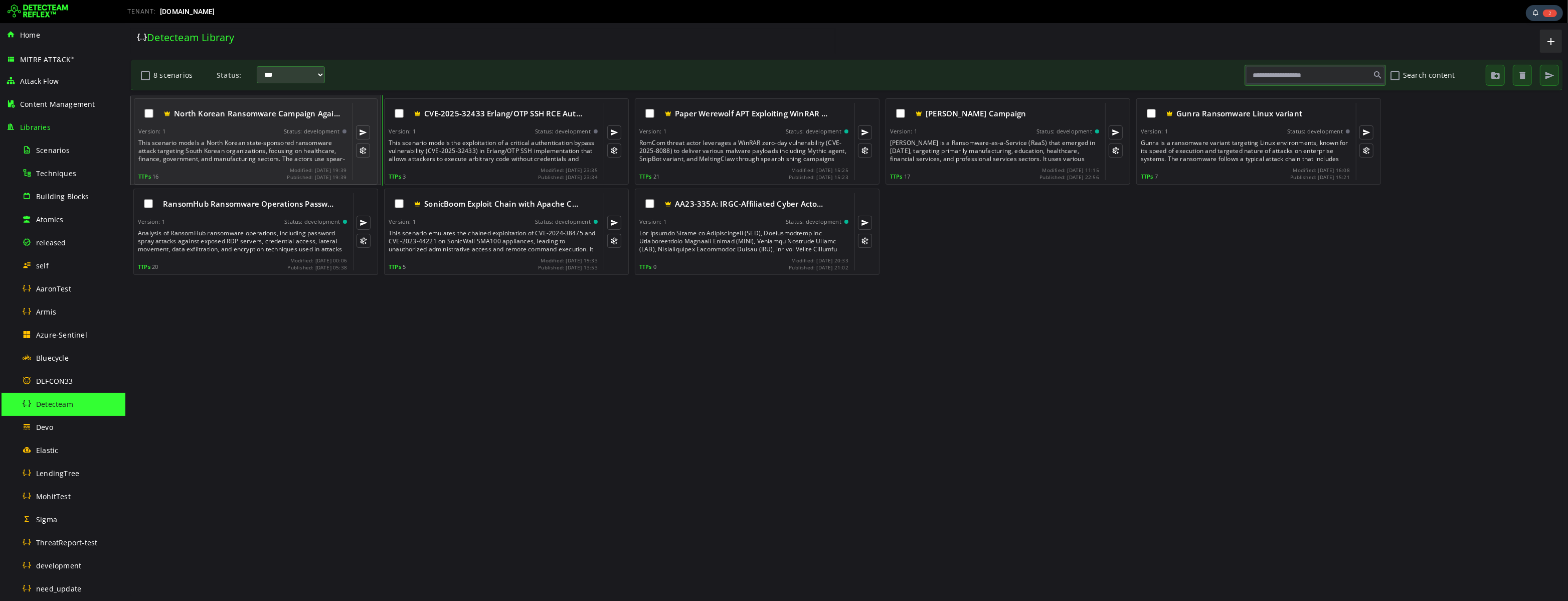
click at [237, 149] on div "This scenario models a North Korean state-sponsored ransomware attack targeting…" at bounding box center [243, 151] width 210 height 24
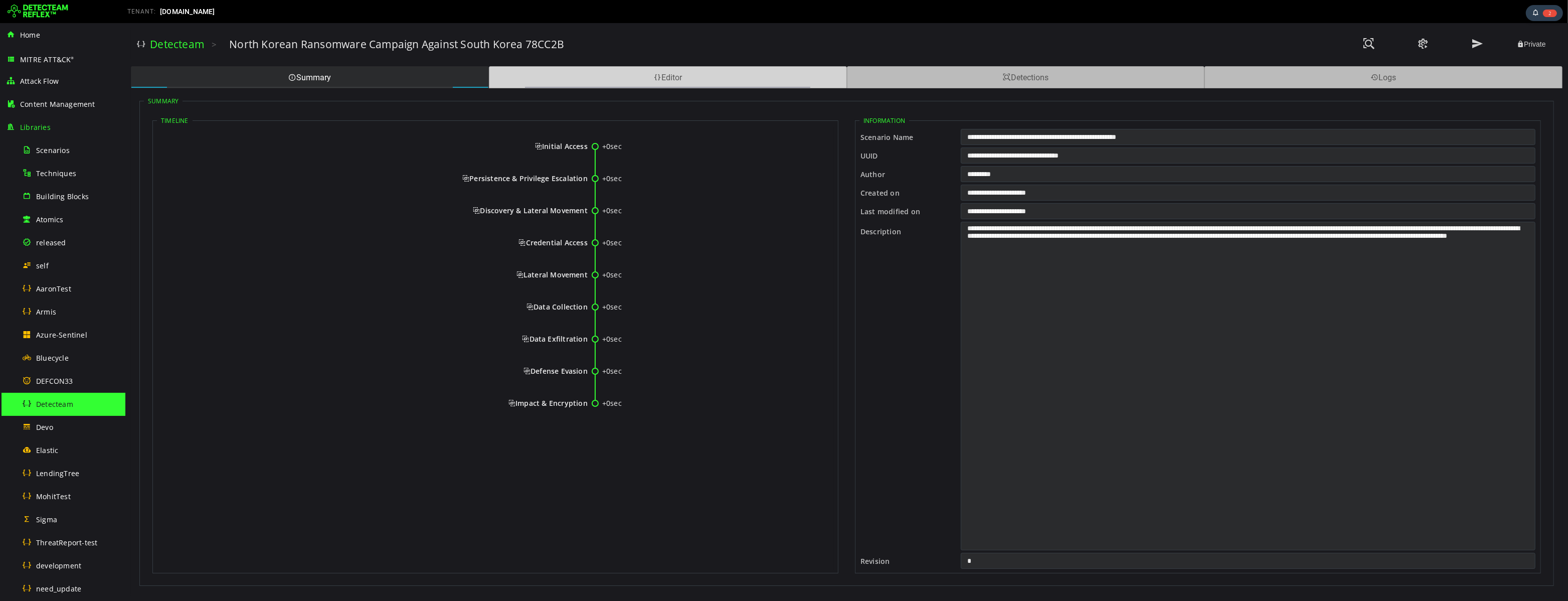
click at [696, 76] on div "Editor" at bounding box center [667, 77] width 358 height 22
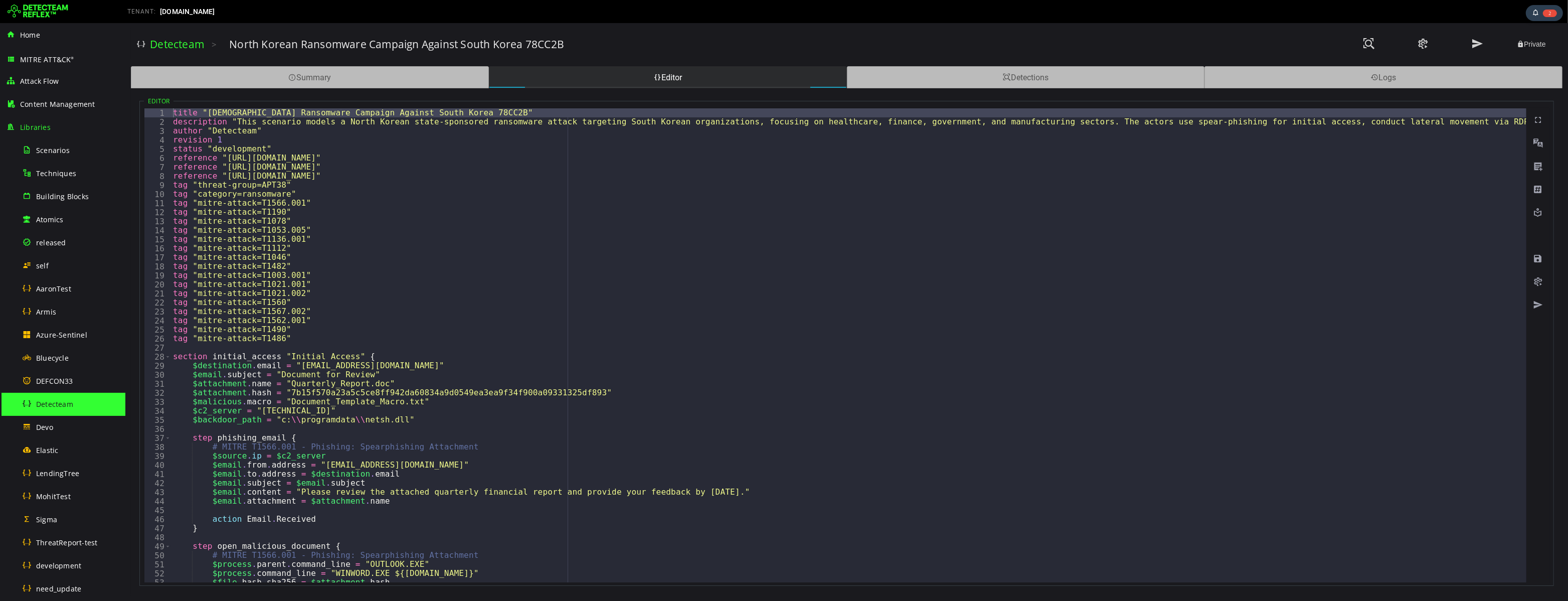
click at [498, 113] on div "title "North Korean Ransomware Campaign Against South Korea 78CC2B" description…" at bounding box center [1220, 354] width 2099 height 492
type textarea "**********"
click at [1538, 259] on span at bounding box center [1537, 259] width 10 height 10
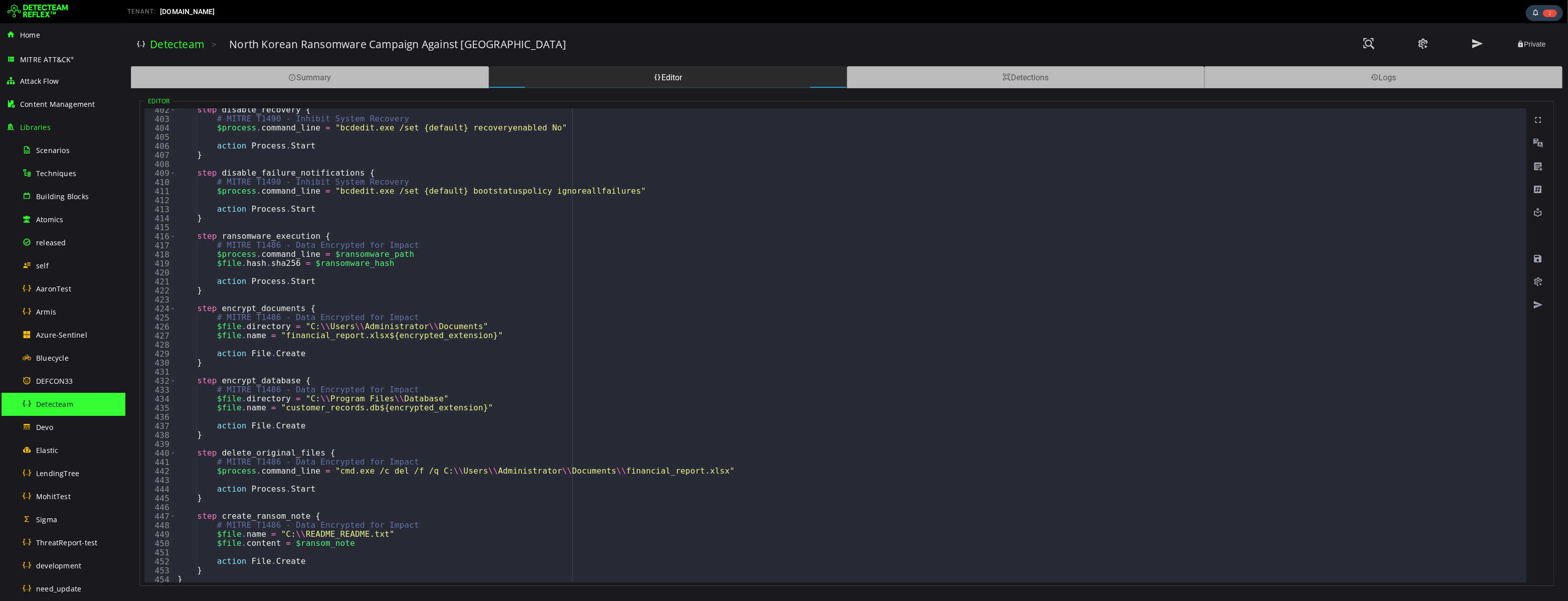
scroll to position [3625, 0]
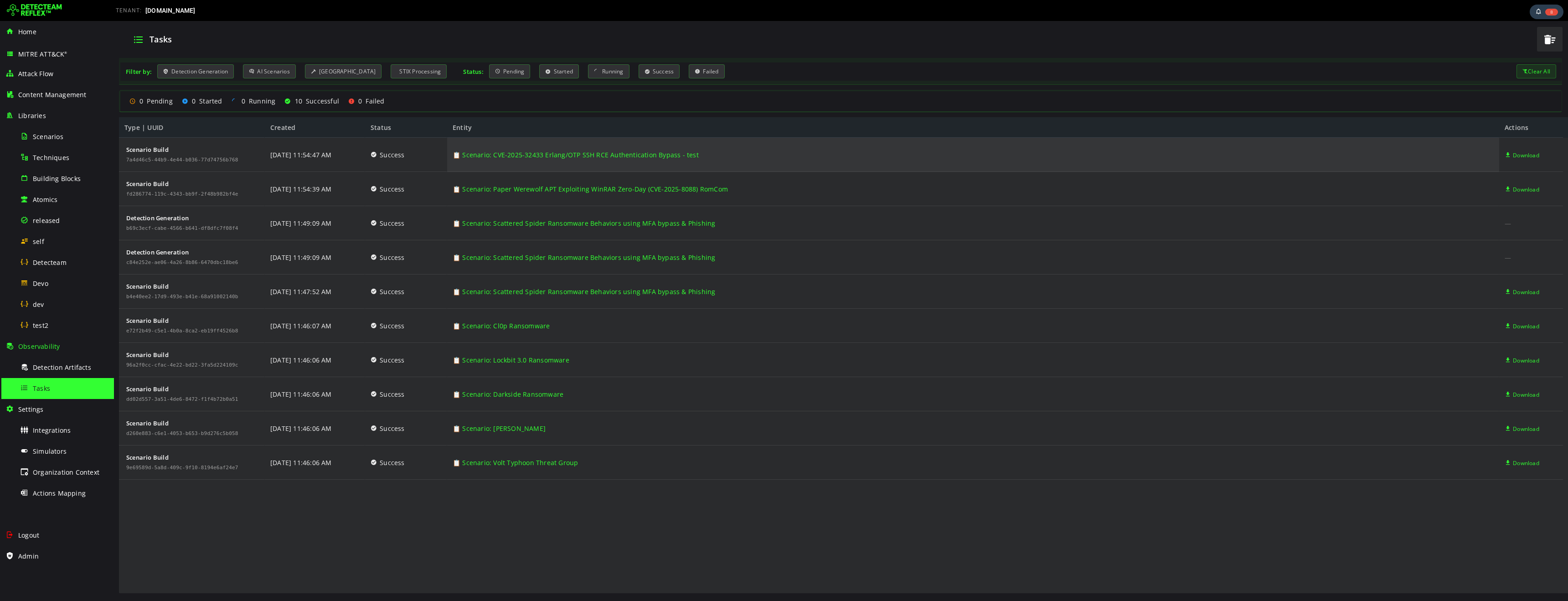
click at [505, 154] on link "📋 Scenario: CVE-2025-32433 Erlang/OTP SSH RCE Authentication Bypass - test" at bounding box center [576, 155] width 246 height 34
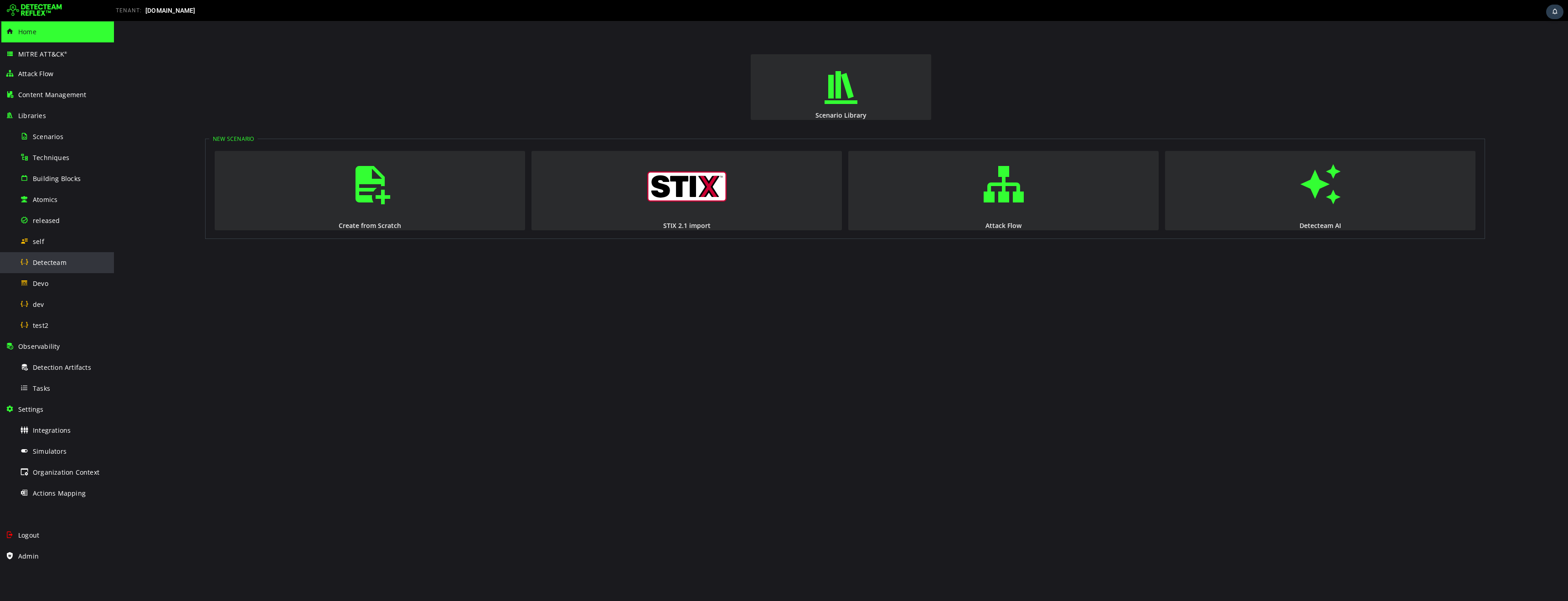
click at [50, 264] on span "Detecteam" at bounding box center [49, 262] width 33 height 9
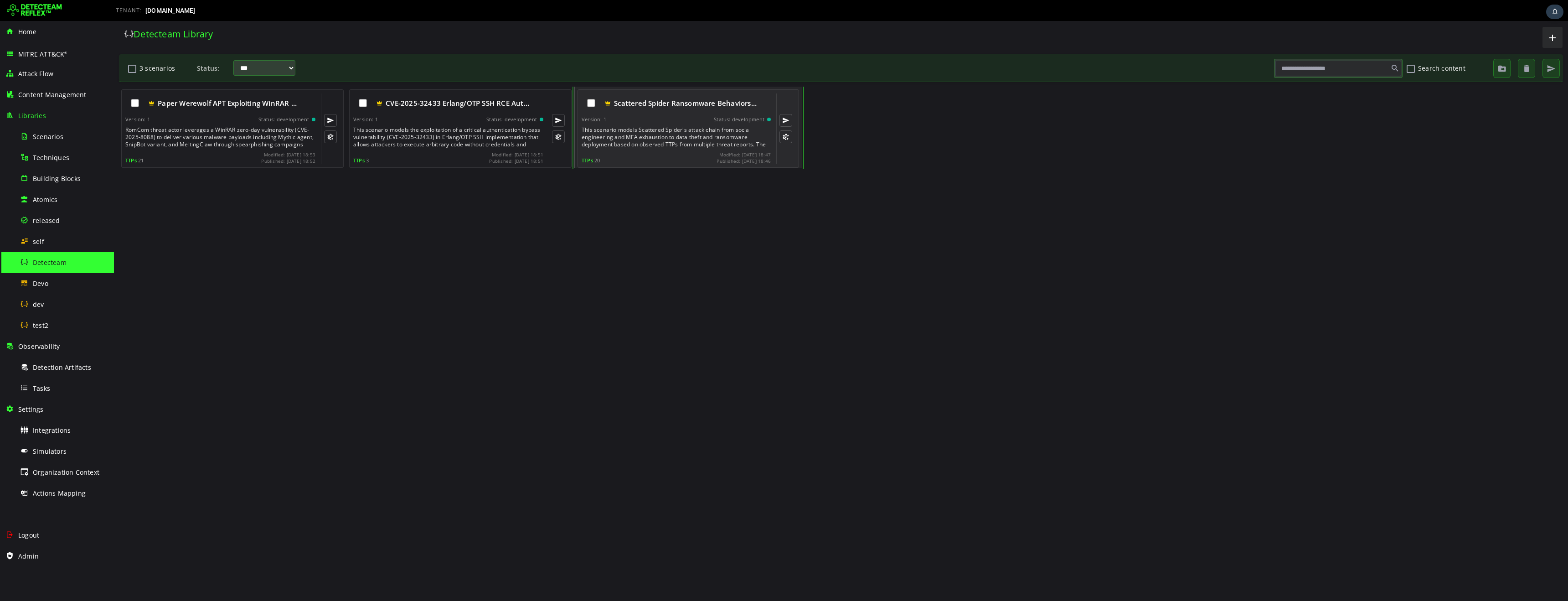
click at [690, 130] on div "This scenario models Scattered Spider's attack chain from social engineering an…" at bounding box center [677, 137] width 191 height 22
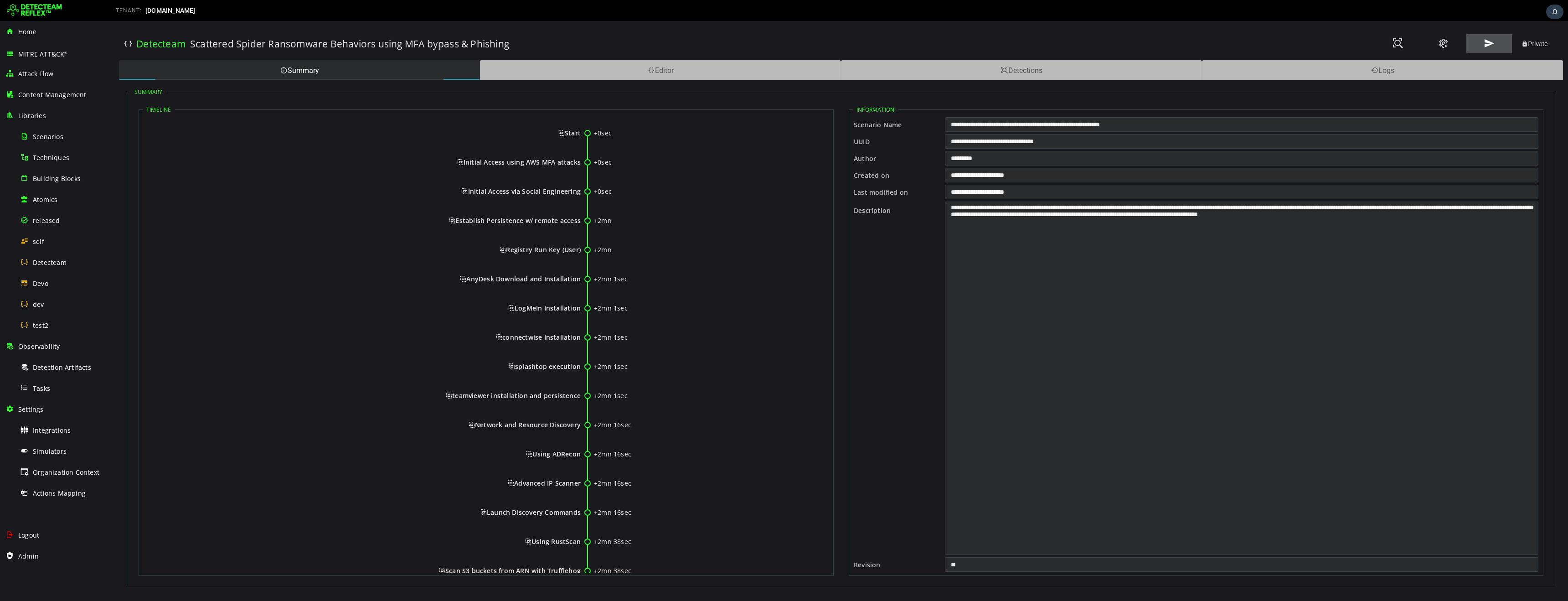
click at [1489, 43] on span at bounding box center [1489, 43] width 11 height 12
click at [1044, 142] on input "**********" at bounding box center [1241, 141] width 593 height 15
